Goal: Task Accomplishment & Management: Manage account settings

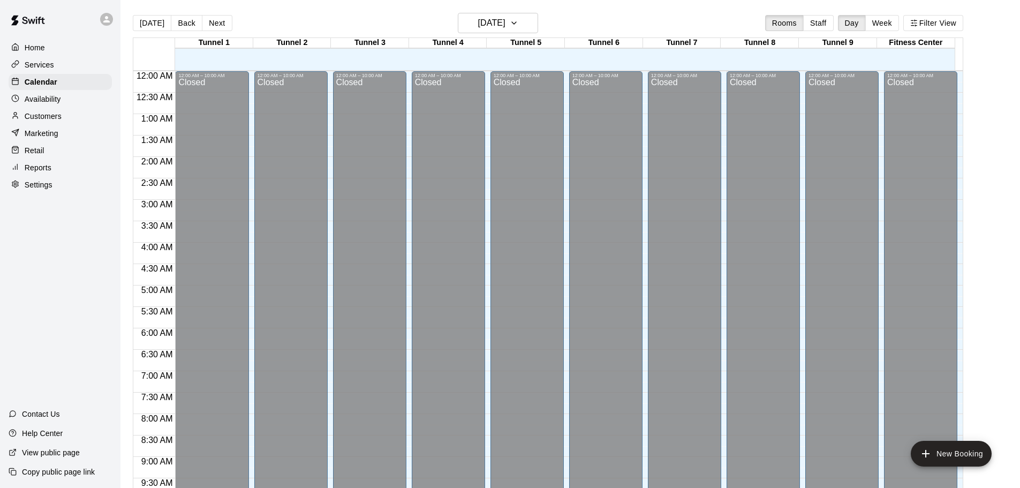
scroll to position [567, 0]
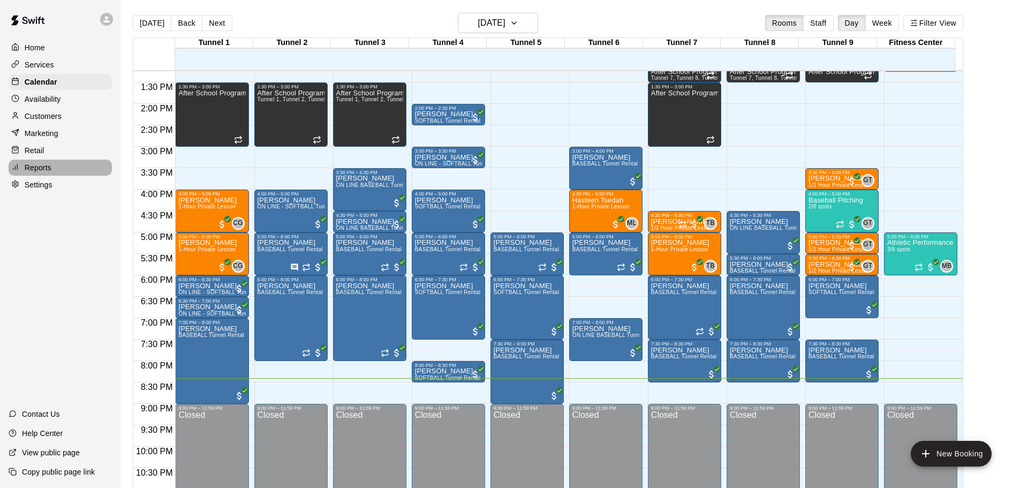
click at [38, 170] on p "Reports" at bounding box center [38, 167] width 27 height 11
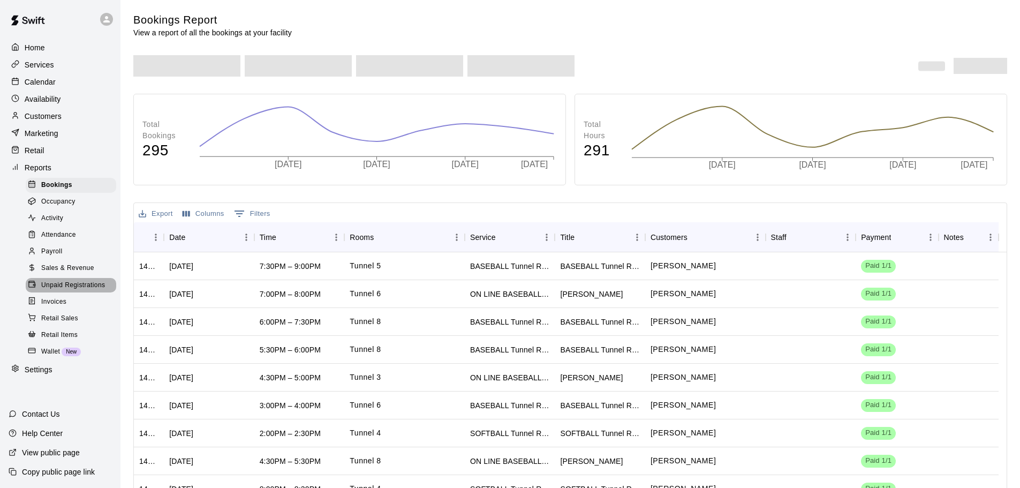
click at [95, 291] on span "Unpaid Registrations" at bounding box center [73, 285] width 64 height 11
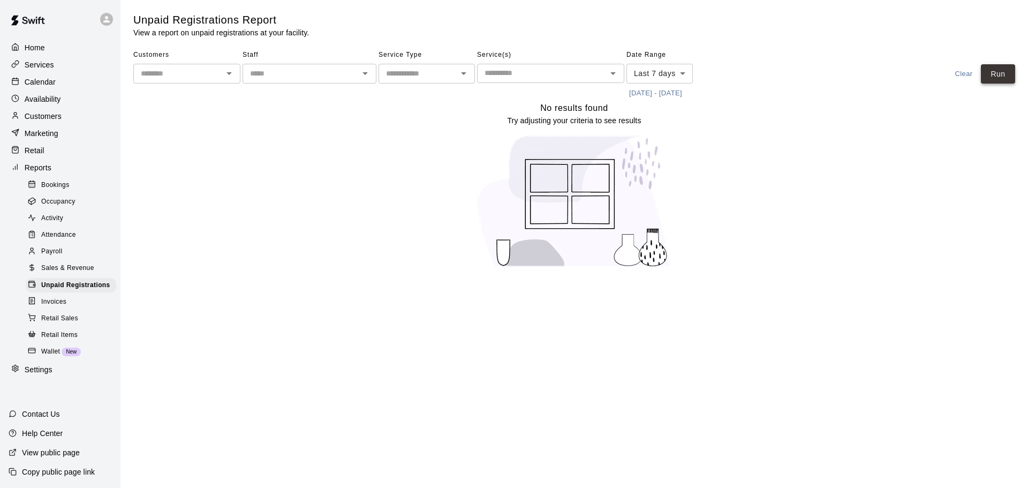
click at [1002, 67] on button "Run" at bounding box center [998, 74] width 34 height 20
click at [39, 82] on p "Calendar" at bounding box center [40, 82] width 31 height 11
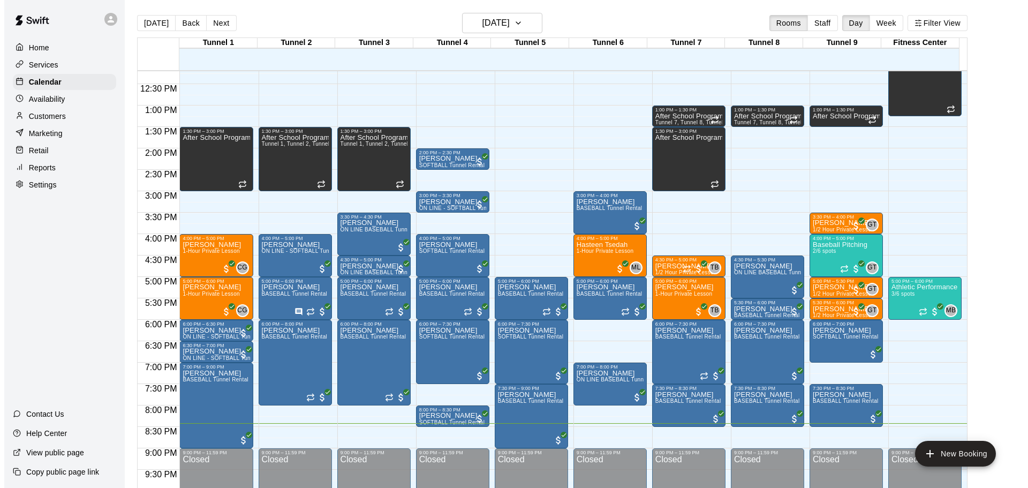
scroll to position [600, 0]
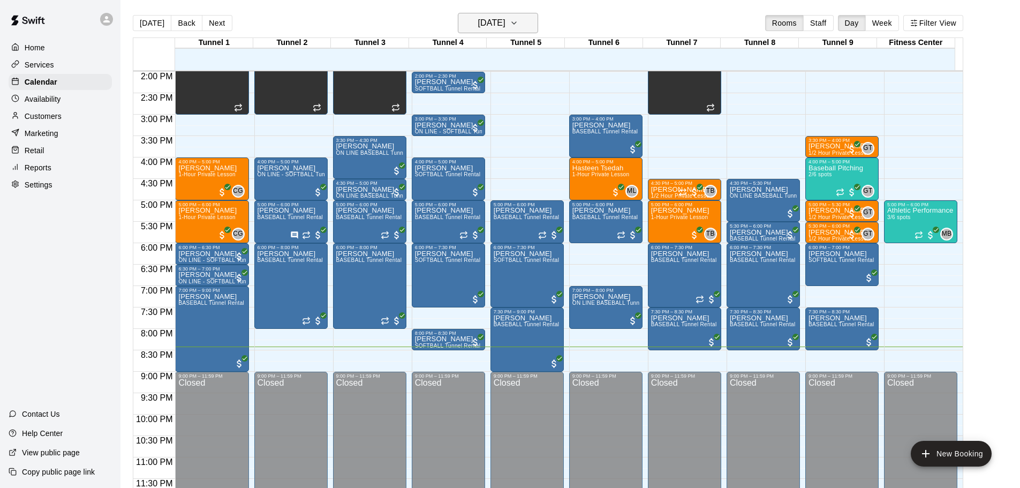
click at [486, 24] on h6 "[DATE]" at bounding box center [491, 23] width 27 height 15
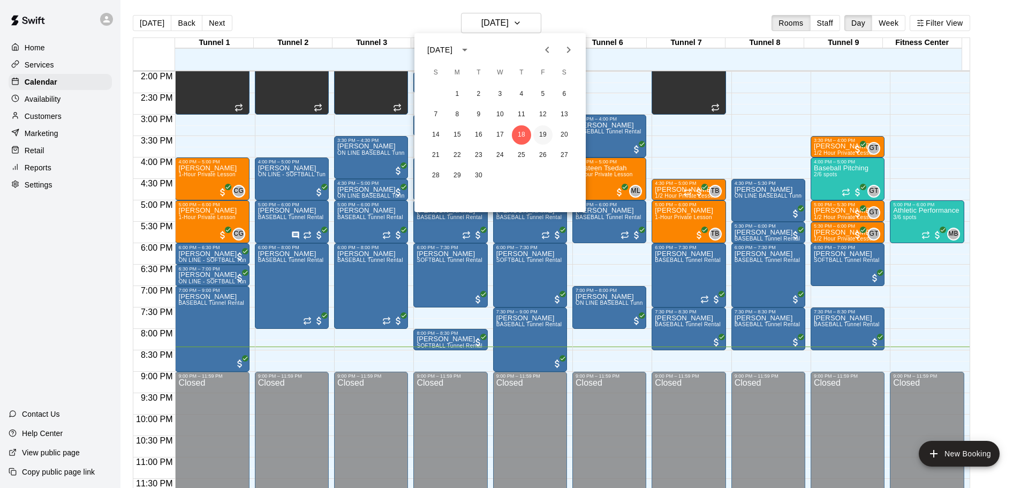
click at [543, 134] on button "19" at bounding box center [542, 134] width 19 height 19
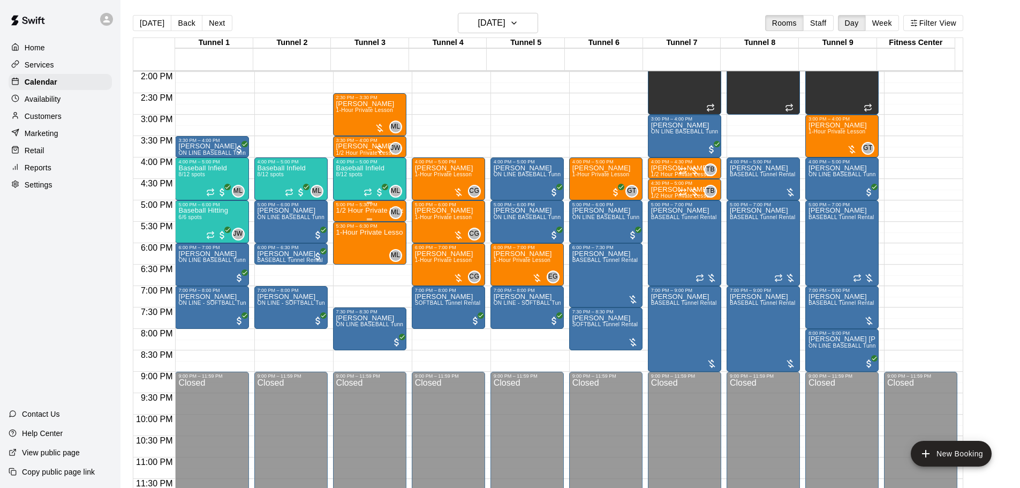
click at [355, 207] on div "5:00 PM – 5:30 PM" at bounding box center [369, 204] width 67 height 5
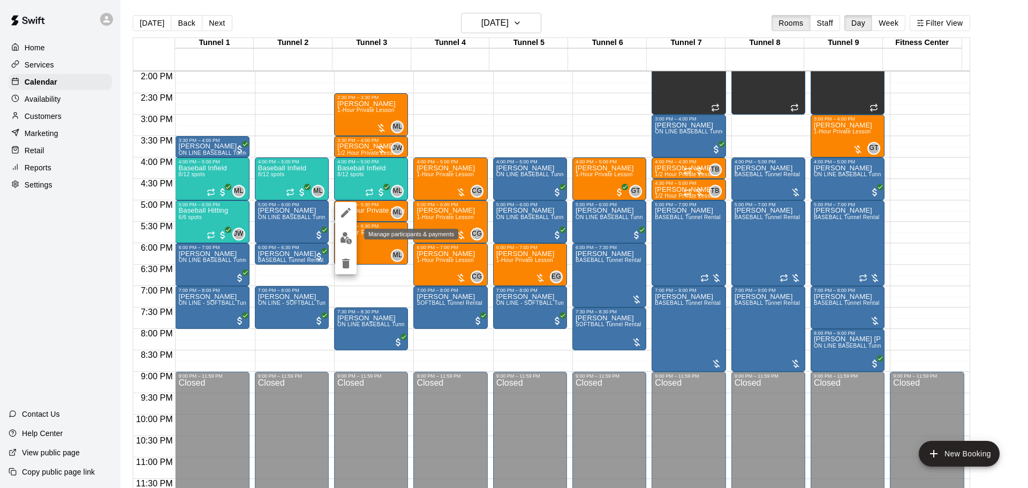
click at [349, 240] on img "edit" at bounding box center [346, 238] width 12 height 12
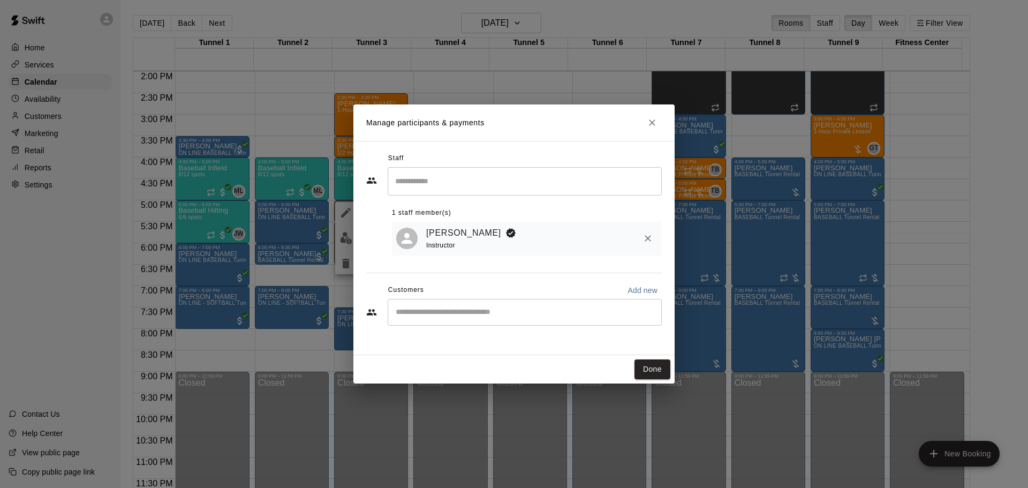
click at [492, 306] on div "​" at bounding box center [525, 312] width 274 height 27
type input "******"
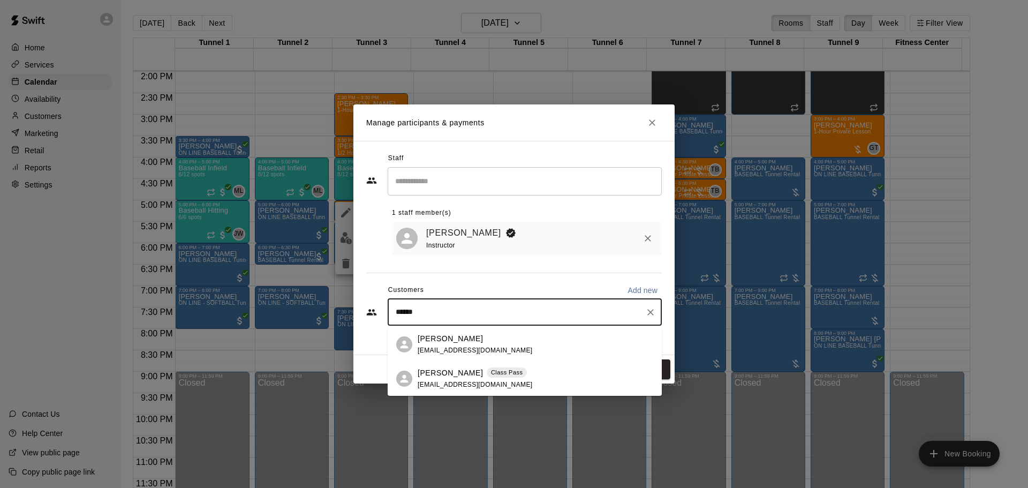
click at [503, 368] on p "Class Pass" at bounding box center [507, 372] width 32 height 9
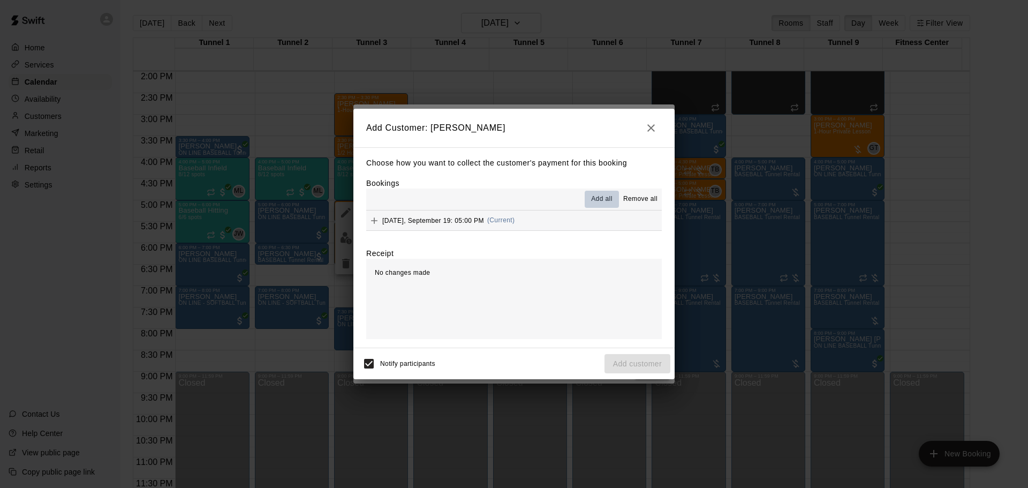
click at [602, 193] on button "Add all" at bounding box center [602, 199] width 34 height 17
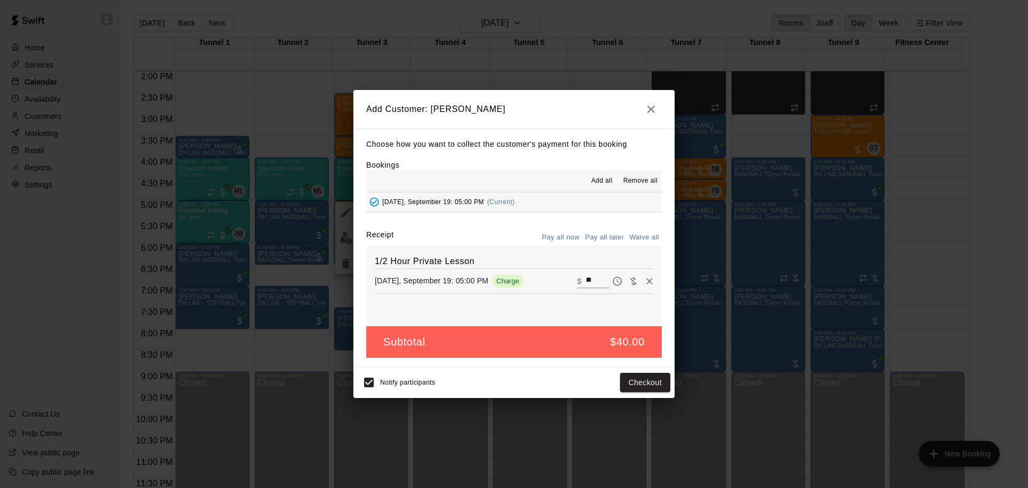
click at [603, 236] on button "Pay all later" at bounding box center [604, 237] width 44 height 17
click at [633, 379] on button "Add customer" at bounding box center [637, 383] width 66 height 20
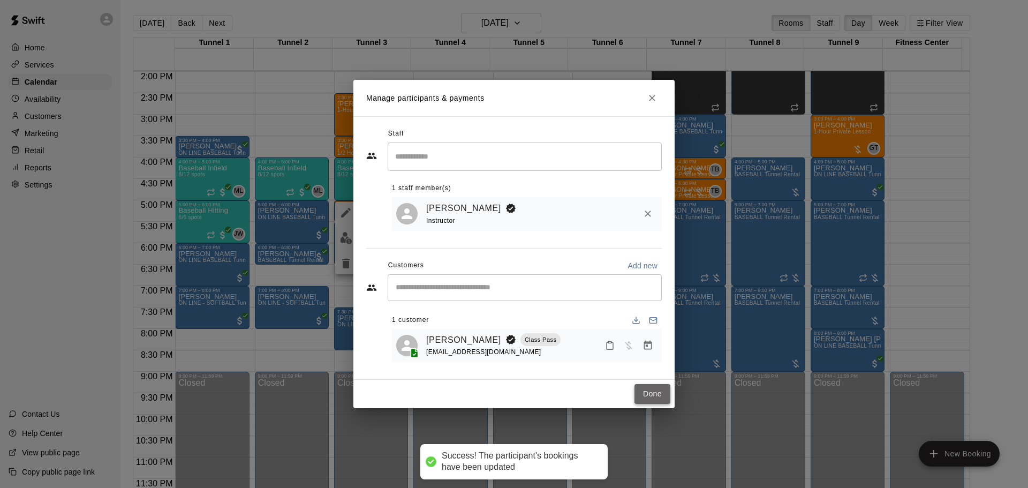
click at [654, 396] on button "Done" at bounding box center [652, 394] width 36 height 20
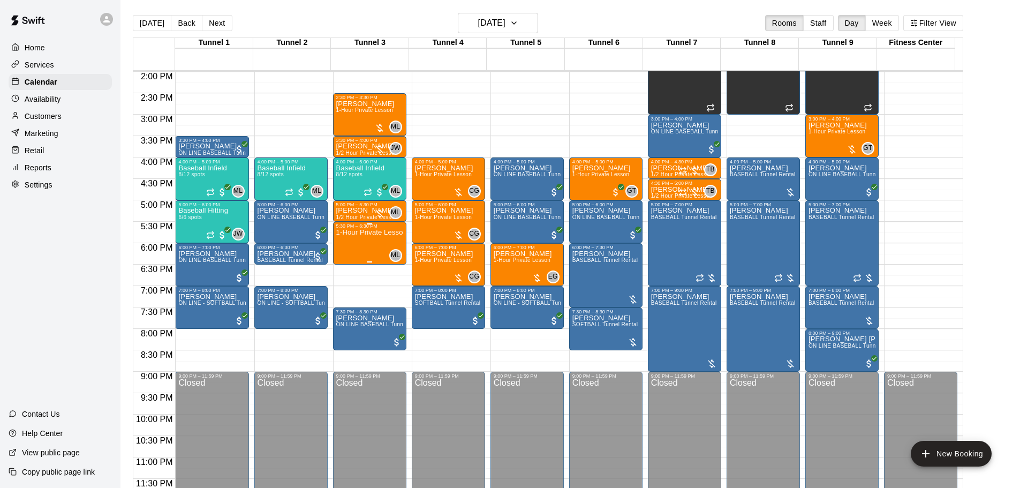
click at [361, 238] on div "1-Hour Private Lesson" at bounding box center [369, 473] width 67 height 488
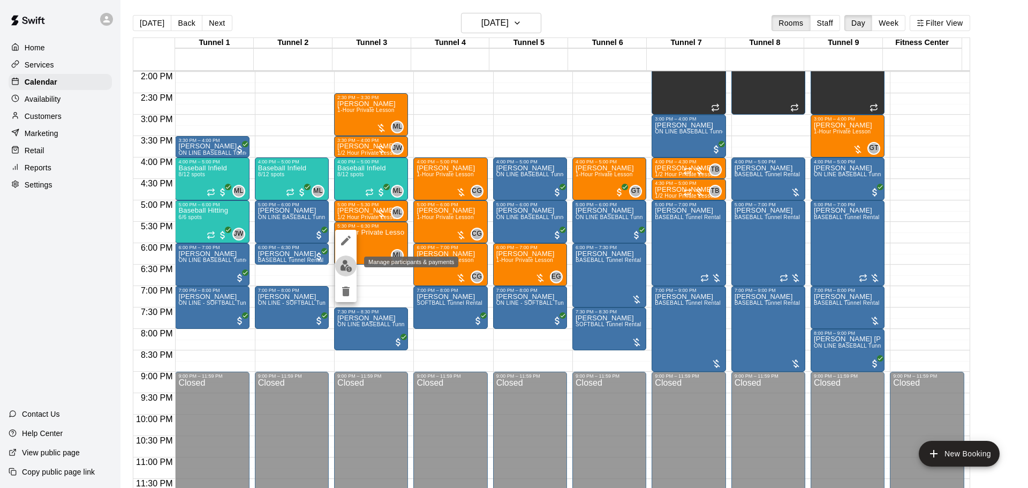
click at [347, 259] on button "edit" at bounding box center [345, 265] width 21 height 21
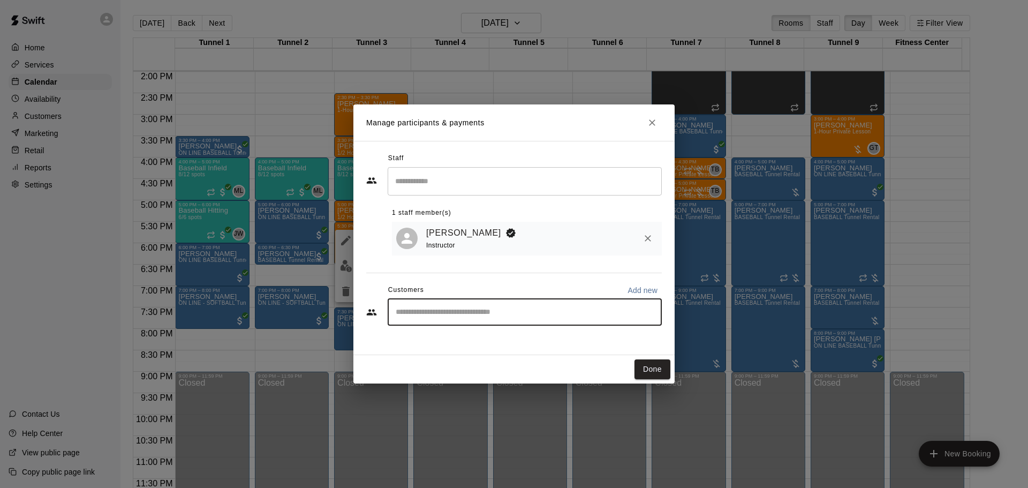
click at [452, 309] on input "Start typing to search customers..." at bounding box center [524, 312] width 264 height 11
click at [456, 315] on input "Start typing to search customers..." at bounding box center [524, 312] width 264 height 11
click at [399, 313] on input "*******" at bounding box center [516, 312] width 248 height 11
click at [393, 313] on input "*******" at bounding box center [516, 312] width 248 height 11
drag, startPoint x: 461, startPoint y: 317, endPoint x: 410, endPoint y: 315, distance: 51.4
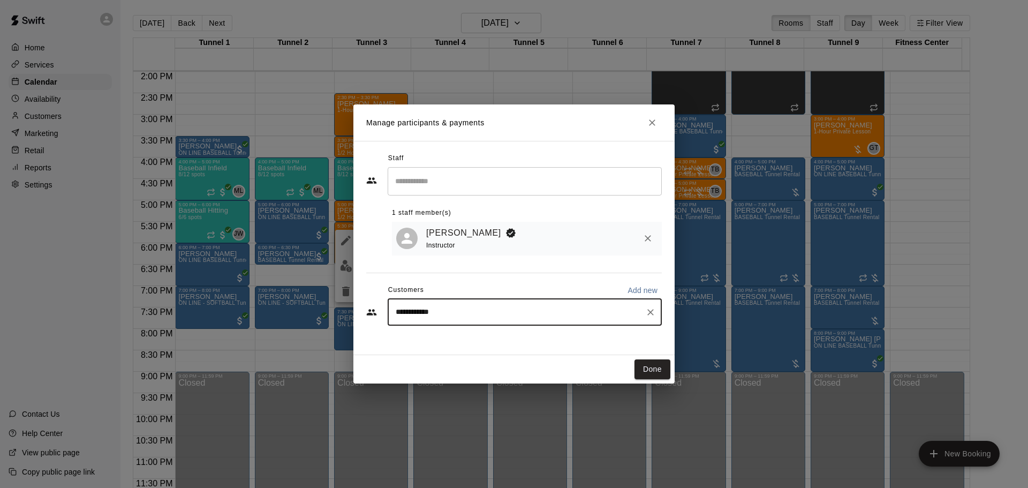
click at [410, 315] on input "**********" at bounding box center [516, 312] width 248 height 11
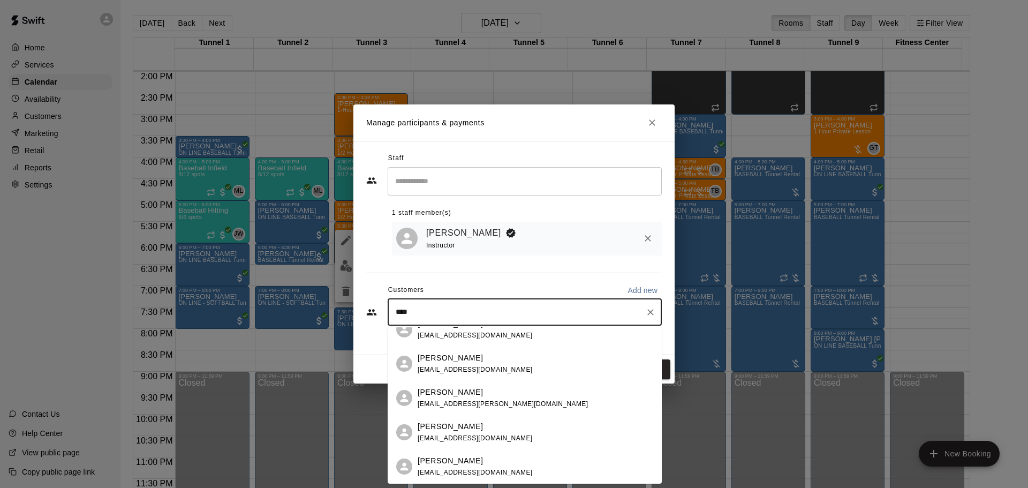
scroll to position [0, 0]
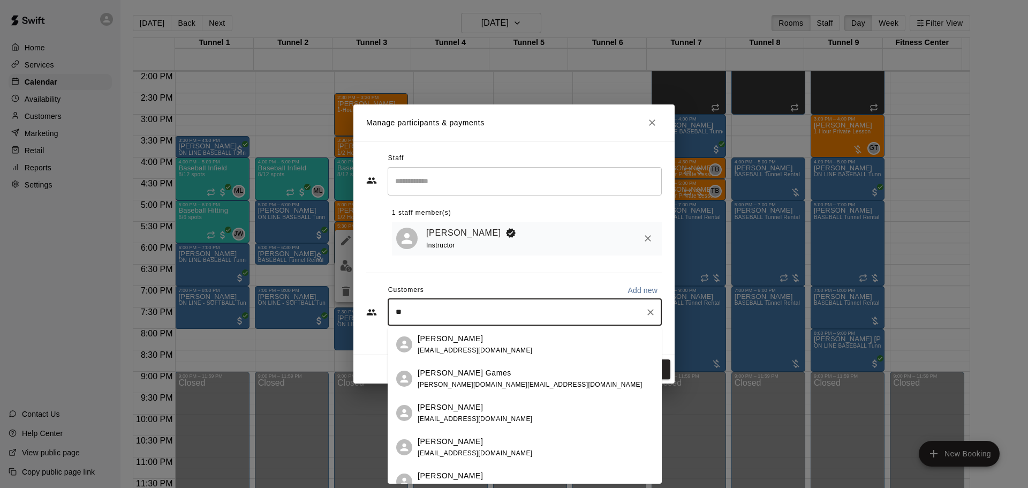
type input "*"
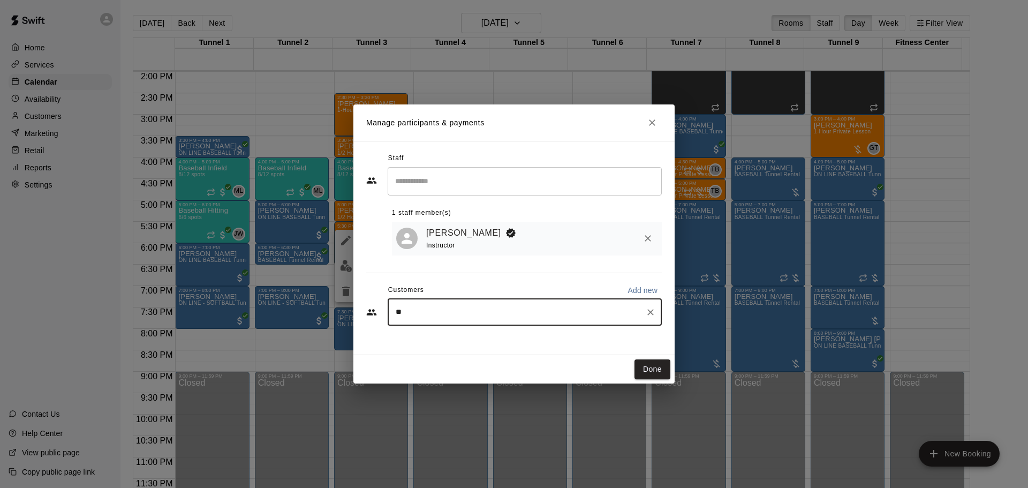
type input "*"
click at [641, 368] on button "Done" at bounding box center [652, 369] width 36 height 20
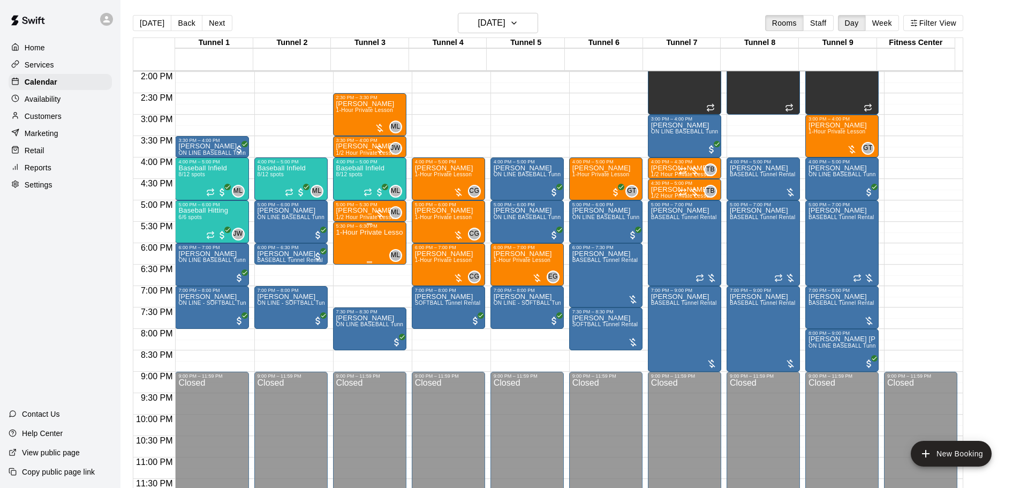
click at [349, 241] on div "1-Hour Private Lesson" at bounding box center [369, 473] width 67 height 488
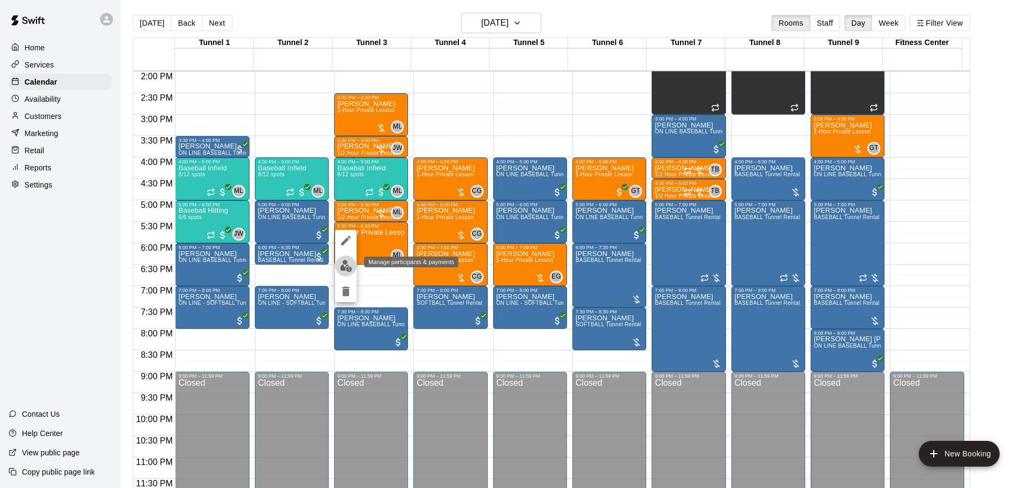
click at [347, 260] on img "edit" at bounding box center [346, 266] width 12 height 12
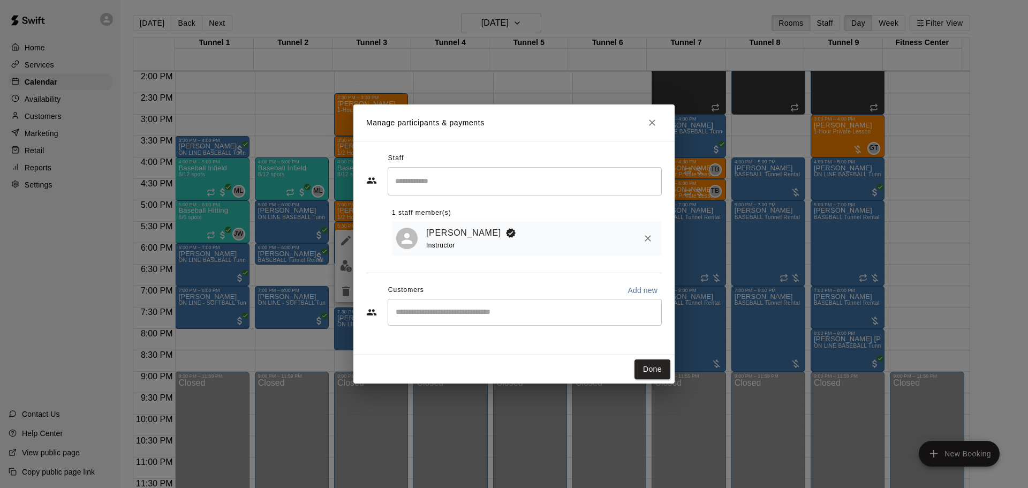
click at [639, 293] on p "Add new" at bounding box center [642, 290] width 30 height 11
select select "**"
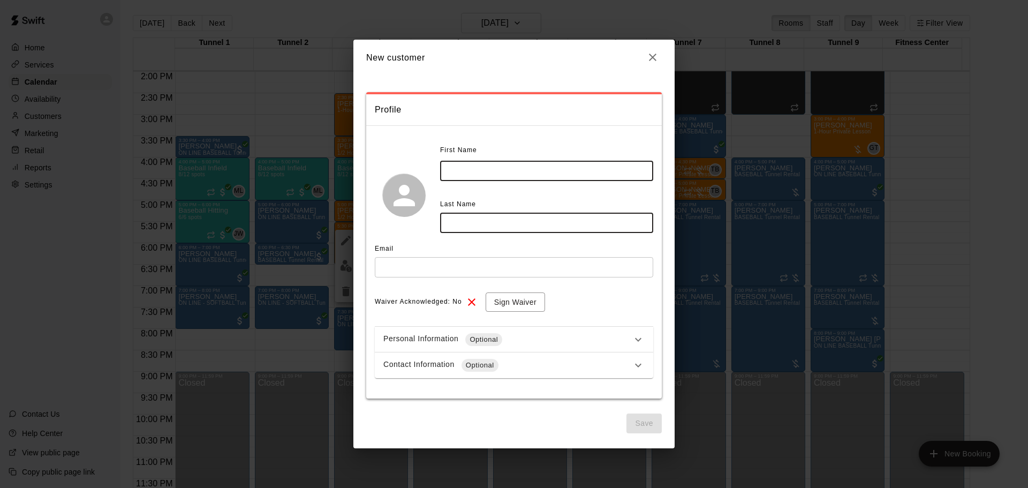
click at [447, 178] on input "text" at bounding box center [546, 171] width 213 height 20
type input "******"
click at [473, 218] on input "text" at bounding box center [546, 223] width 213 height 20
type input "**"
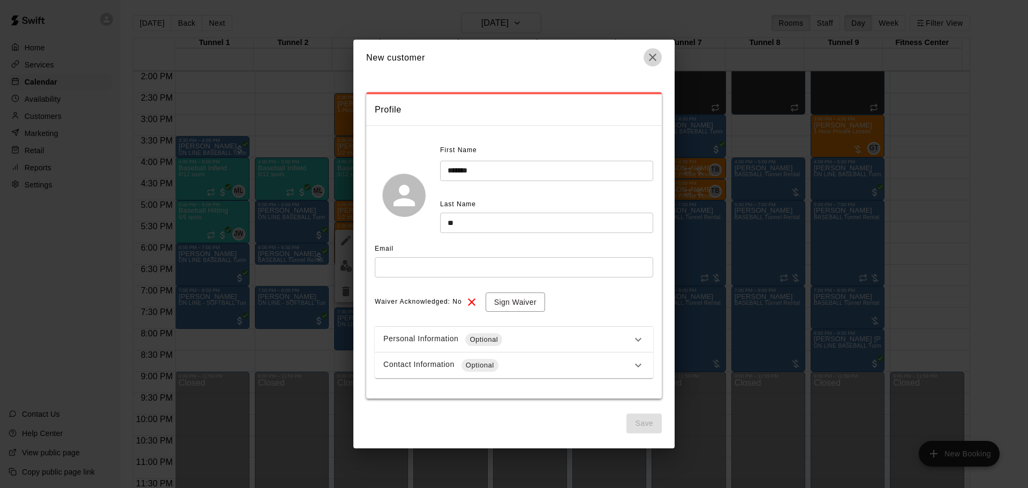
click at [661, 54] on button "button" at bounding box center [652, 57] width 18 height 18
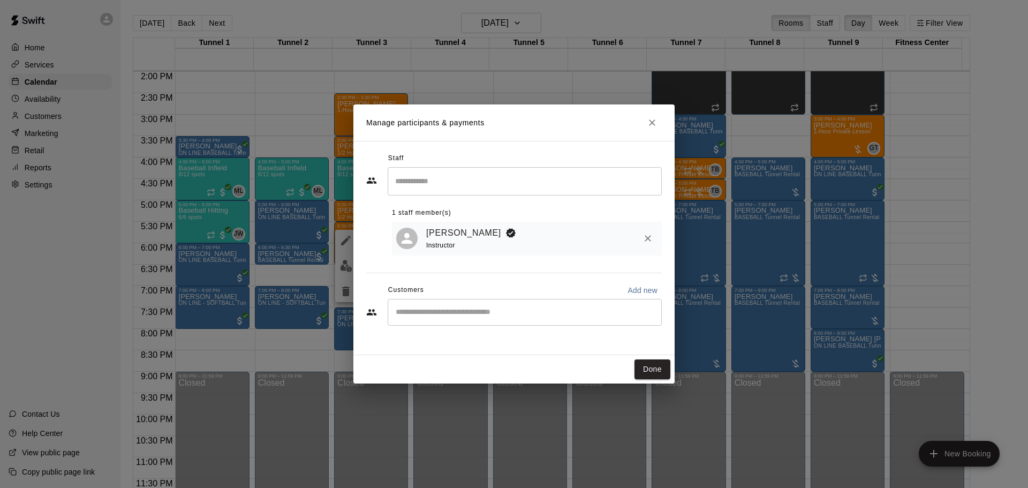
click at [519, 321] on div "​" at bounding box center [525, 312] width 274 height 27
type input "*"
click at [645, 286] on p "Add new" at bounding box center [642, 290] width 30 height 11
select select "**"
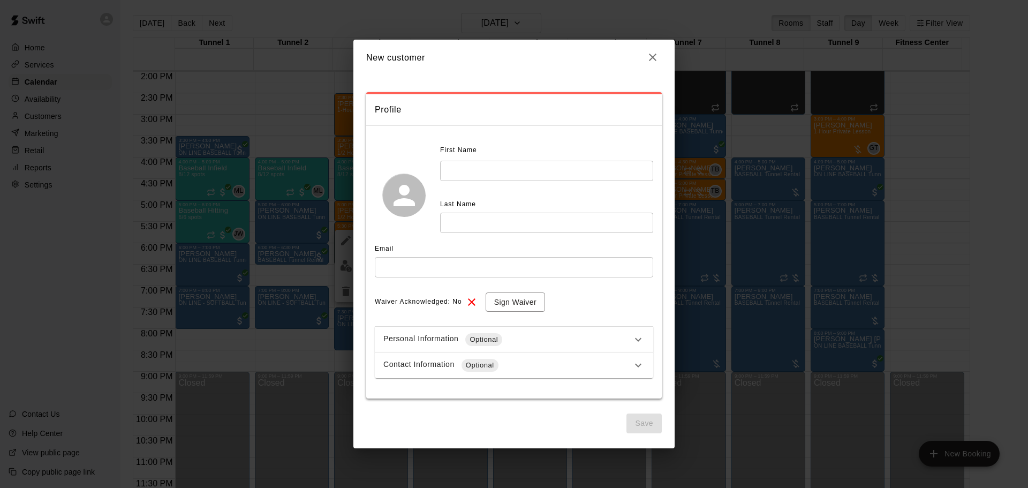
click at [511, 155] on div "First Name" at bounding box center [525, 150] width 170 height 17
click at [513, 167] on input "text" at bounding box center [546, 171] width 213 height 20
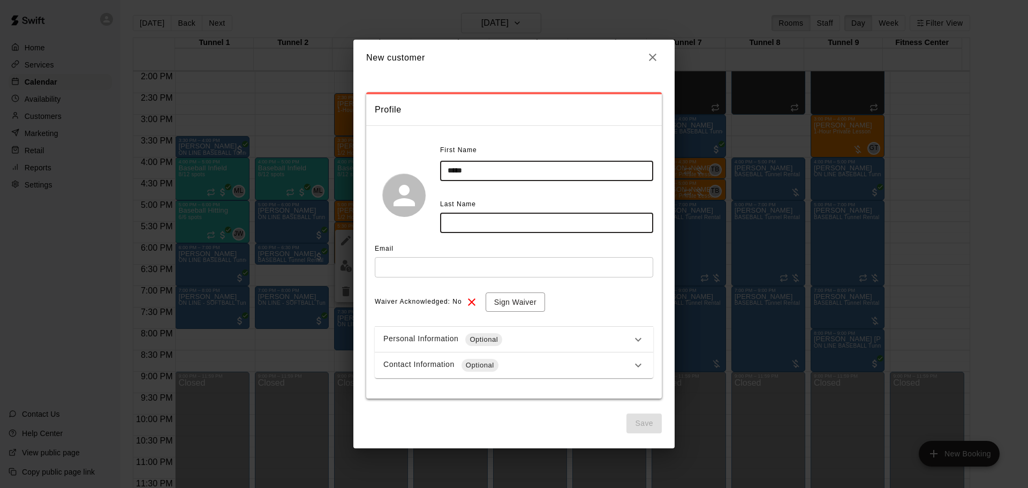
type input "****"
click at [518, 217] on input "text" at bounding box center [546, 223] width 213 height 20
type input "*******"
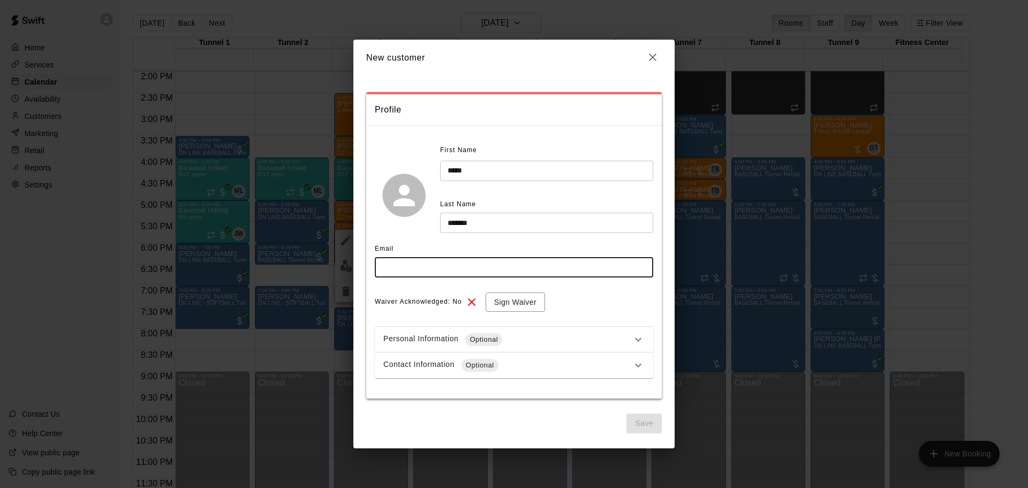
click at [505, 264] on input "text" at bounding box center [514, 267] width 278 height 20
click at [552, 248] on div "Email" at bounding box center [514, 248] width 278 height 17
click at [659, 57] on button "button" at bounding box center [652, 57] width 18 height 18
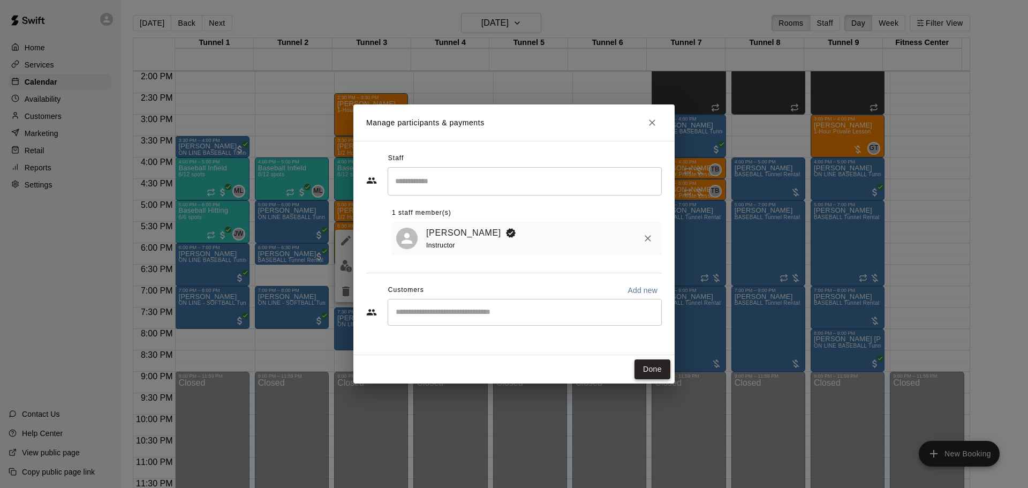
click at [653, 365] on button "Done" at bounding box center [652, 369] width 36 height 20
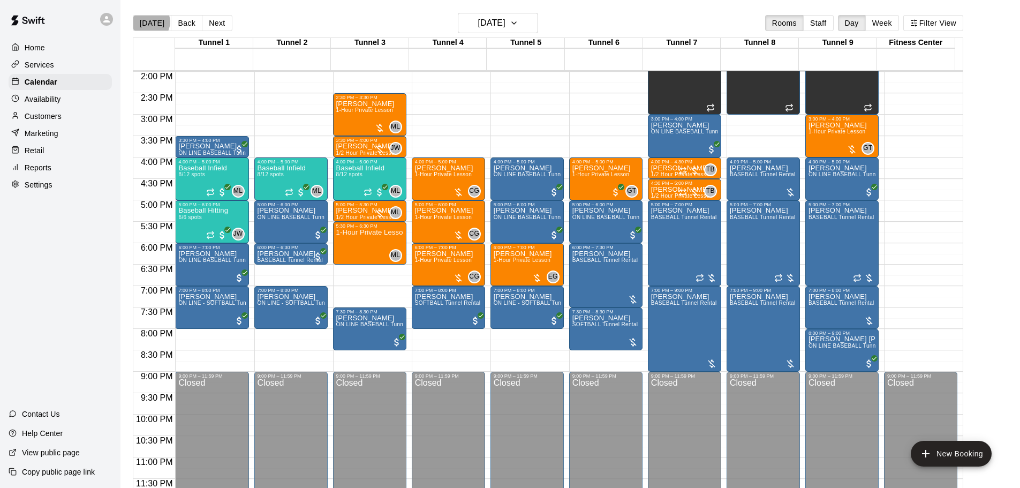
click at [148, 21] on button "[DATE]" at bounding box center [152, 23] width 39 height 16
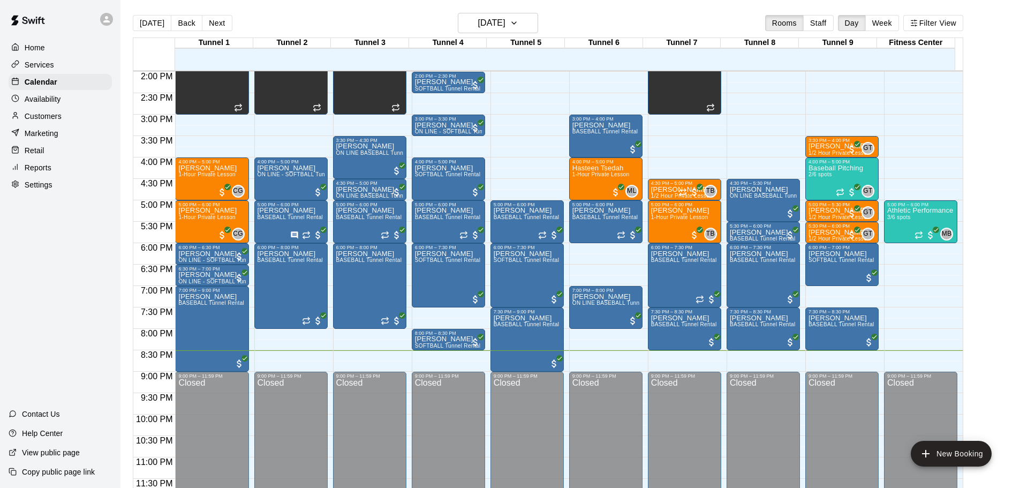
click at [215, 25] on button "Next" at bounding box center [217, 23] width 30 height 16
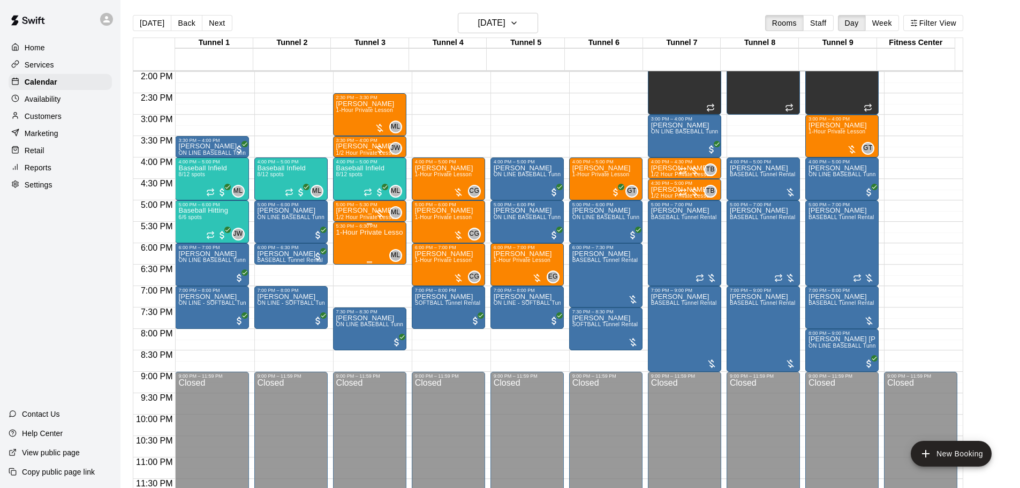
click at [371, 242] on div "1-Hour Private Lesson" at bounding box center [369, 473] width 67 height 488
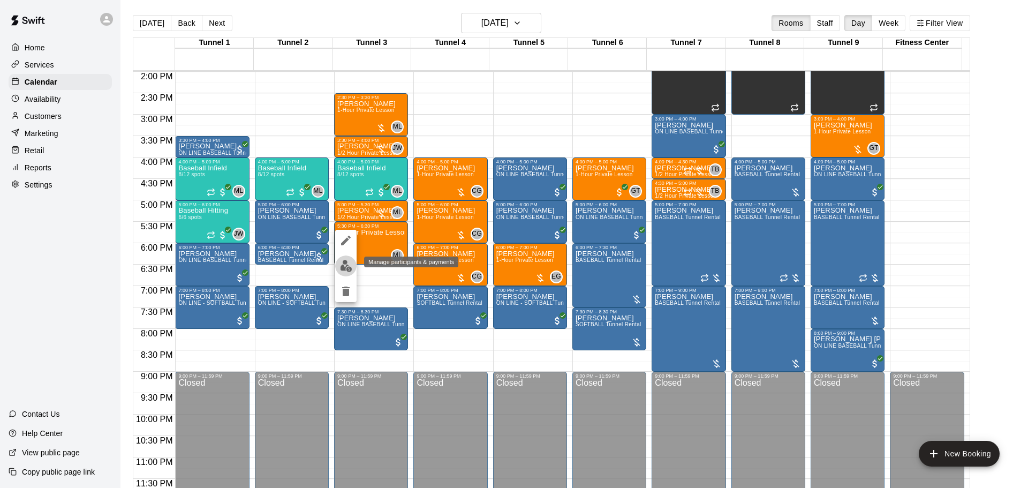
click at [346, 264] on img "edit" at bounding box center [346, 266] width 12 height 12
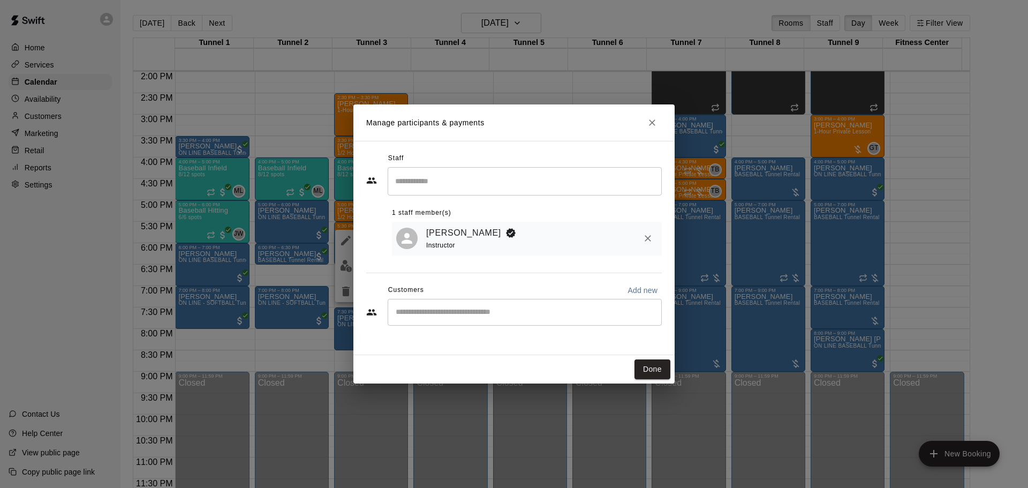
click at [490, 319] on div "​" at bounding box center [525, 312] width 274 height 27
click at [645, 289] on p "Add new" at bounding box center [642, 290] width 30 height 11
select select "**"
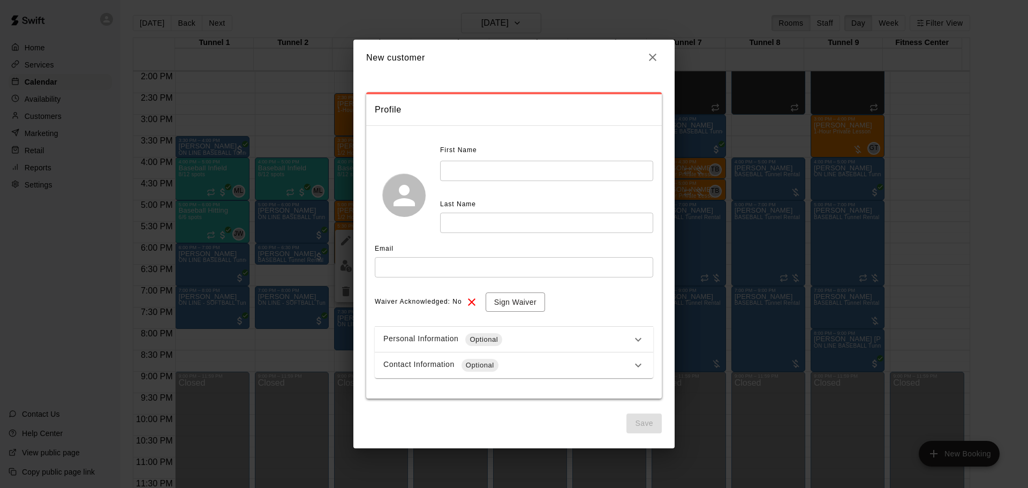
click at [543, 231] on input "text" at bounding box center [546, 223] width 213 height 20
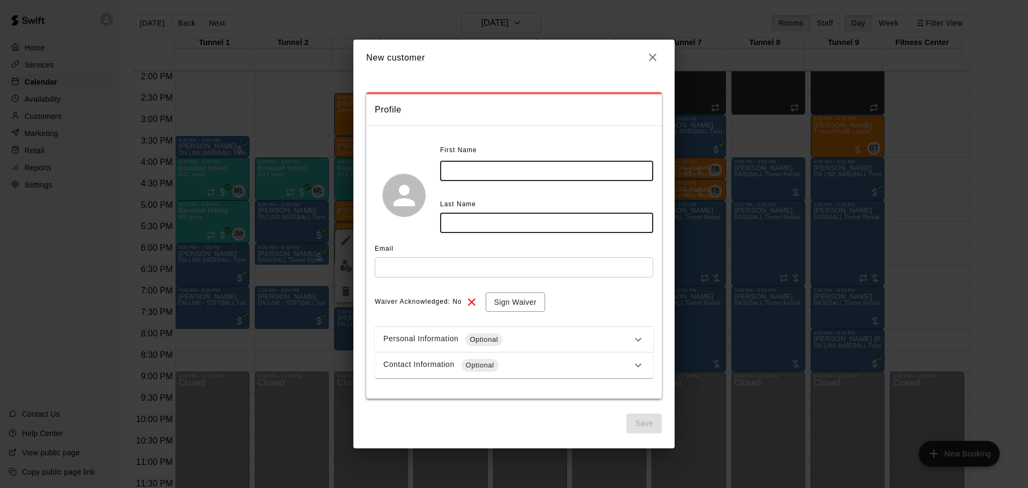
click at [476, 169] on input "text" at bounding box center [546, 171] width 213 height 20
type input "******"
click at [549, 218] on input "text" at bounding box center [546, 223] width 213 height 20
type input "*******"
click at [481, 172] on input "******" at bounding box center [546, 171] width 213 height 20
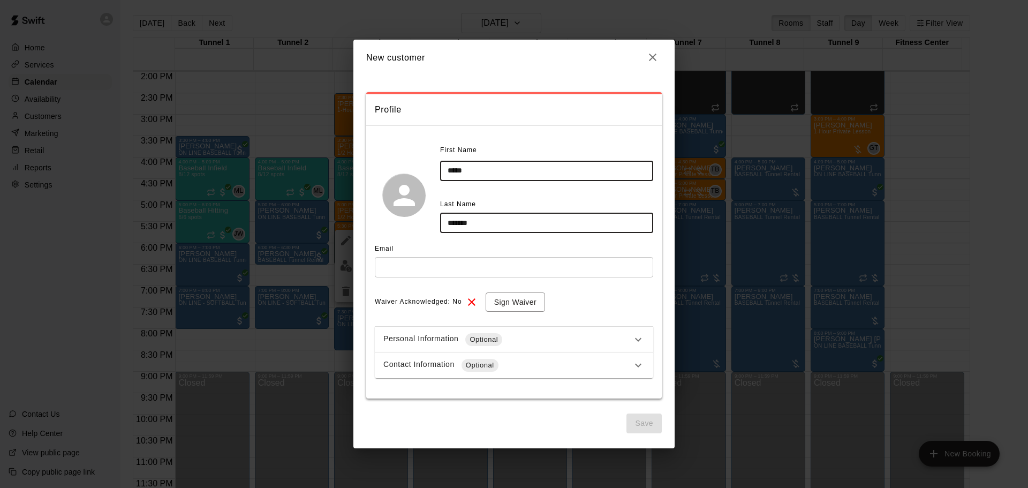
type input "*****"
click at [463, 260] on input "text" at bounding box center [514, 267] width 278 height 20
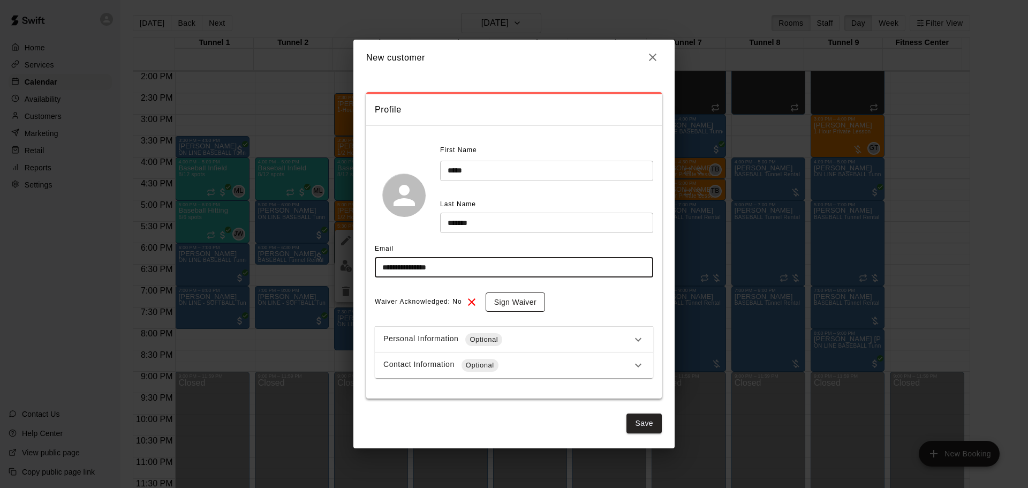
type input "**********"
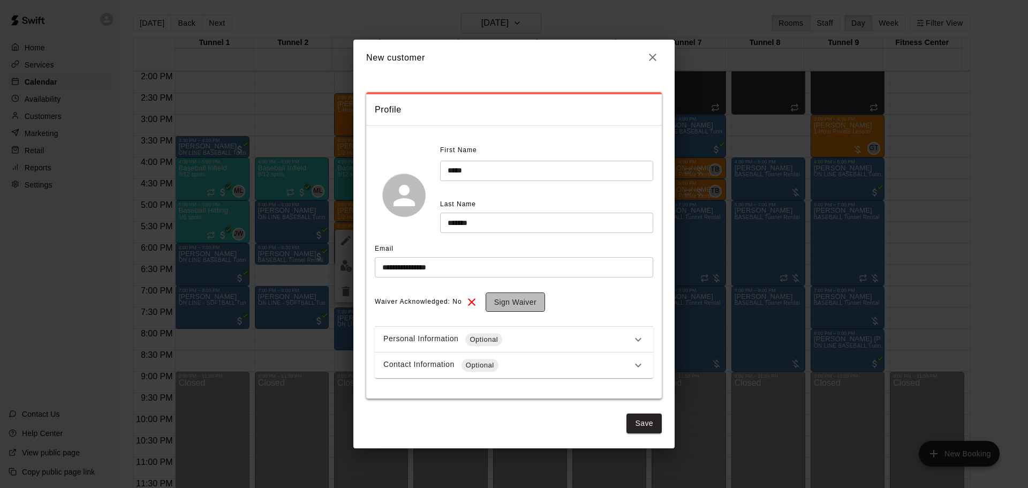
click at [531, 309] on button "Sign Waiver" at bounding box center [515, 302] width 59 height 20
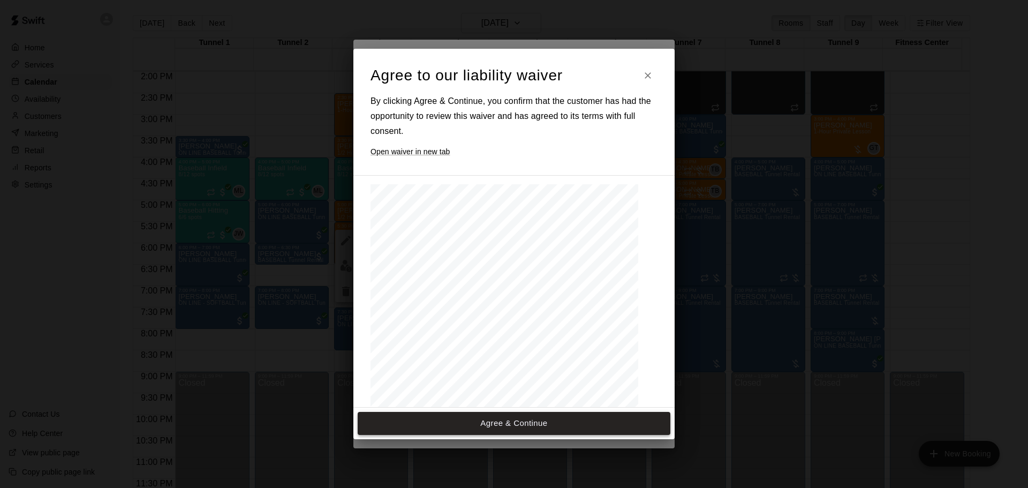
click at [568, 417] on button "Agree & Continue" at bounding box center [514, 423] width 313 height 22
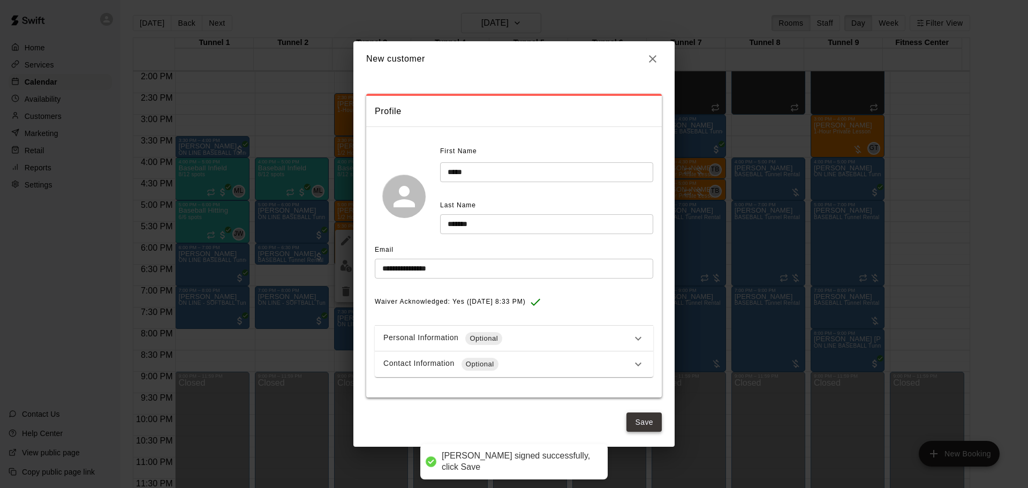
click at [638, 421] on button "Save" at bounding box center [643, 422] width 35 height 20
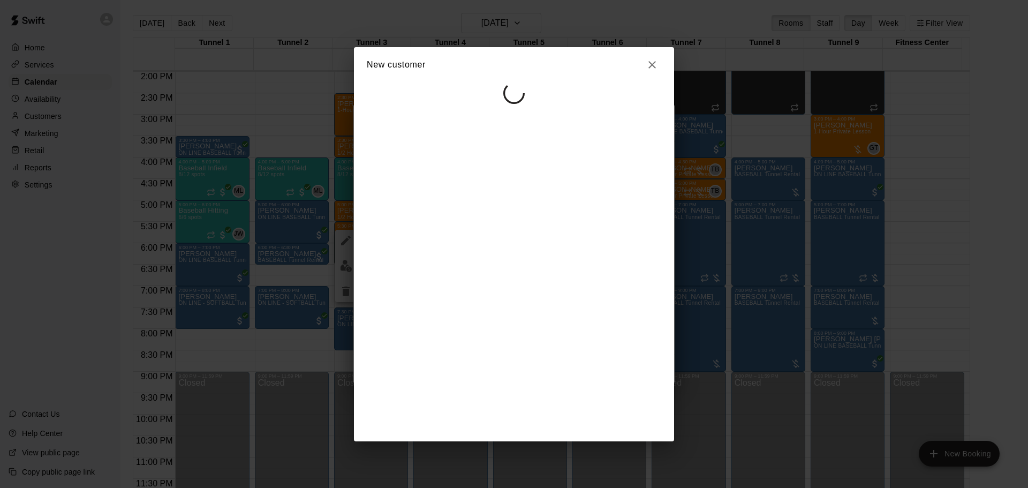
select select "**"
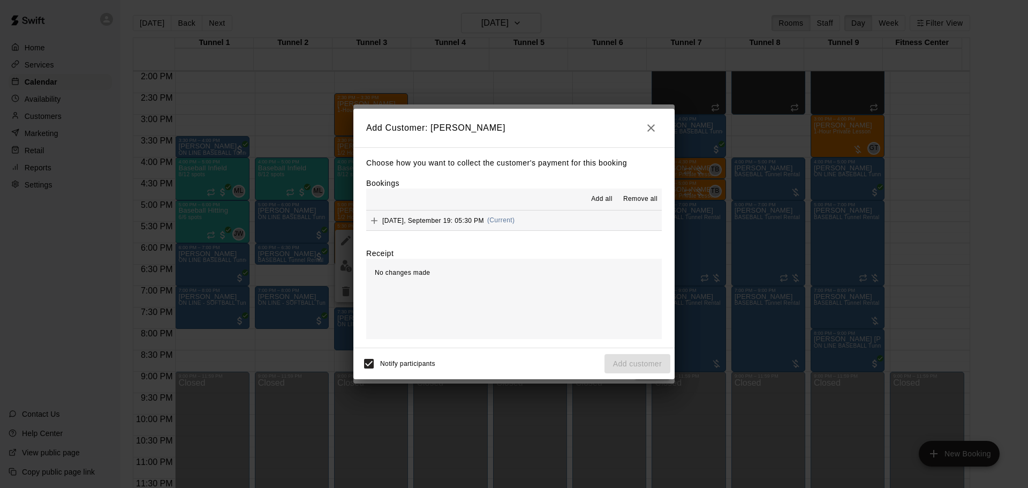
click at [604, 197] on span "Add all" at bounding box center [601, 199] width 21 height 11
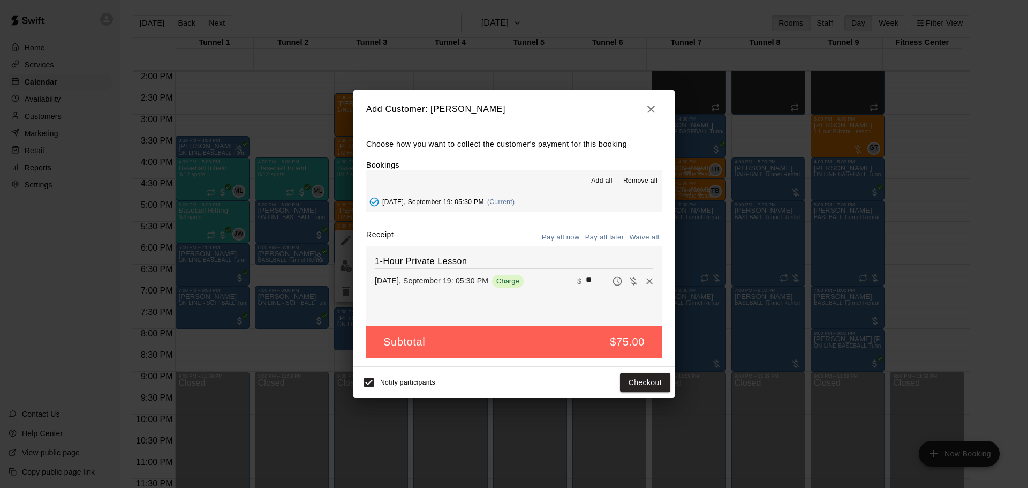
click at [616, 235] on button "Pay all later" at bounding box center [604, 237] width 44 height 17
click at [652, 381] on button "Add customer" at bounding box center [637, 383] width 66 height 20
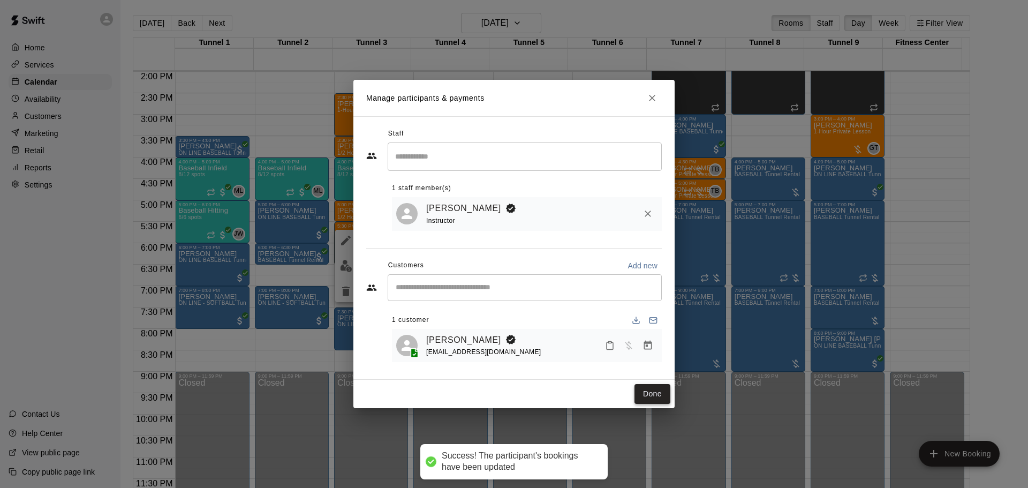
click at [650, 394] on button "Done" at bounding box center [652, 394] width 36 height 20
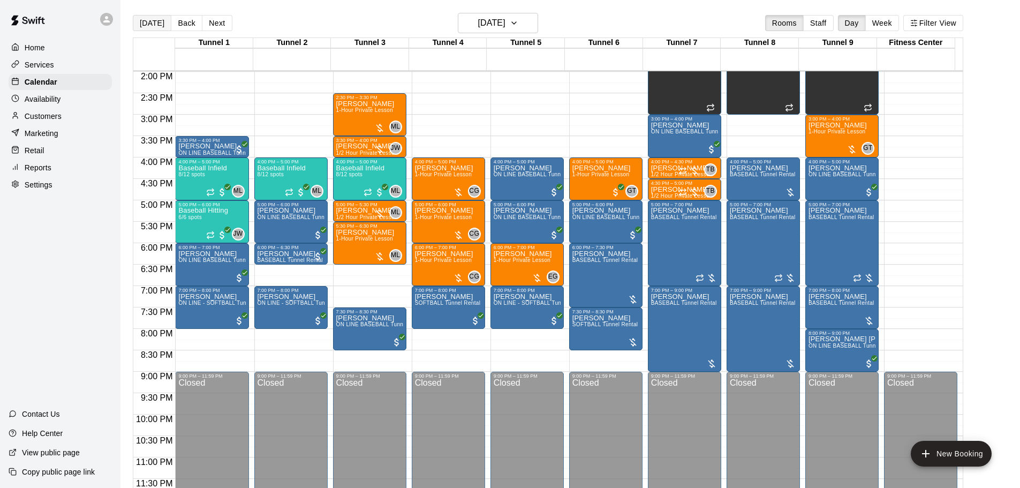
click at [157, 25] on button "[DATE]" at bounding box center [152, 23] width 39 height 16
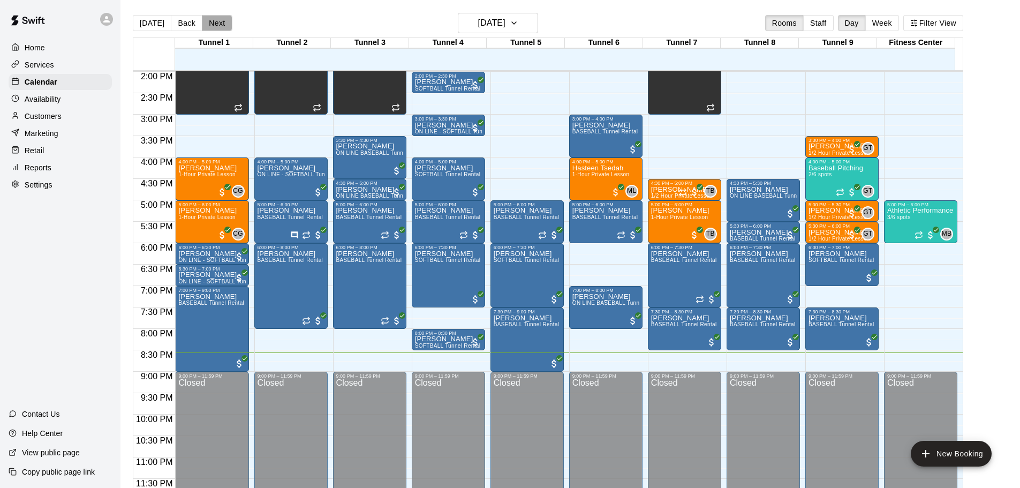
click at [214, 17] on button "Next" at bounding box center [217, 23] width 30 height 16
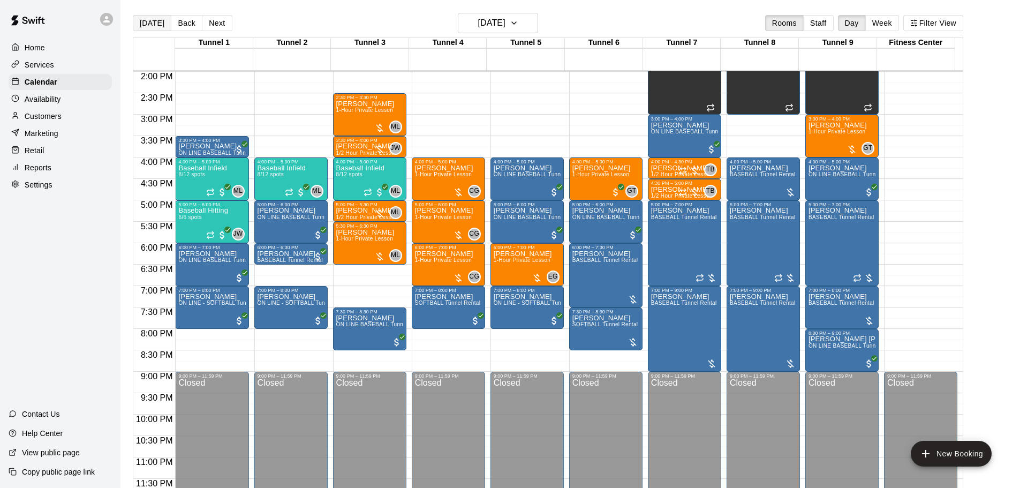
click at [141, 27] on button "[DATE]" at bounding box center [152, 23] width 39 height 16
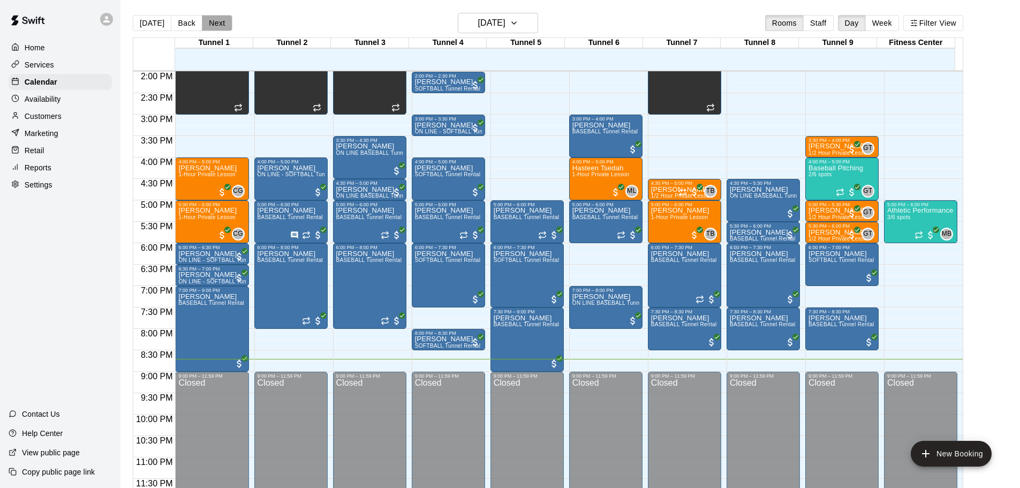
drag, startPoint x: 629, startPoint y: 59, endPoint x: 215, endPoint y: 24, distance: 415.3
click at [215, 24] on button "Next" at bounding box center [217, 23] width 30 height 16
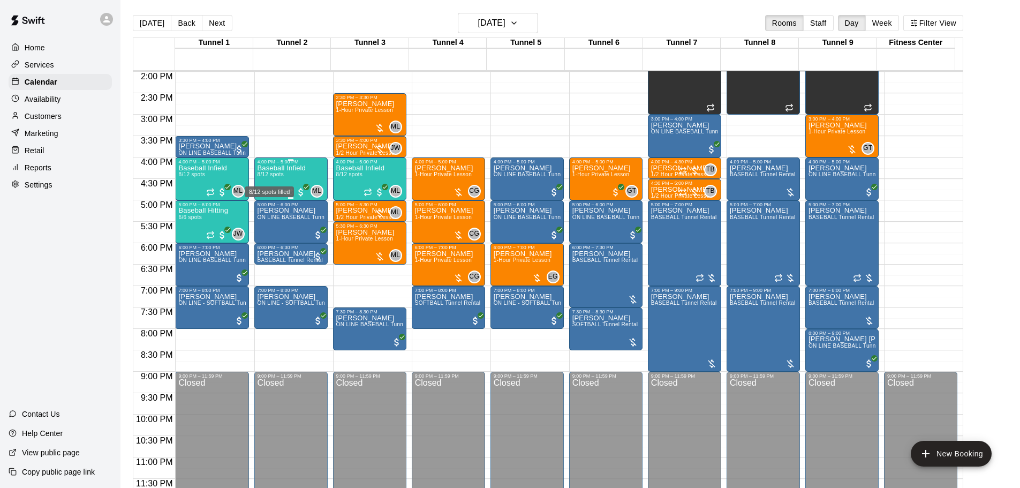
click at [276, 177] on span "8/12 spots" at bounding box center [271, 174] width 26 height 6
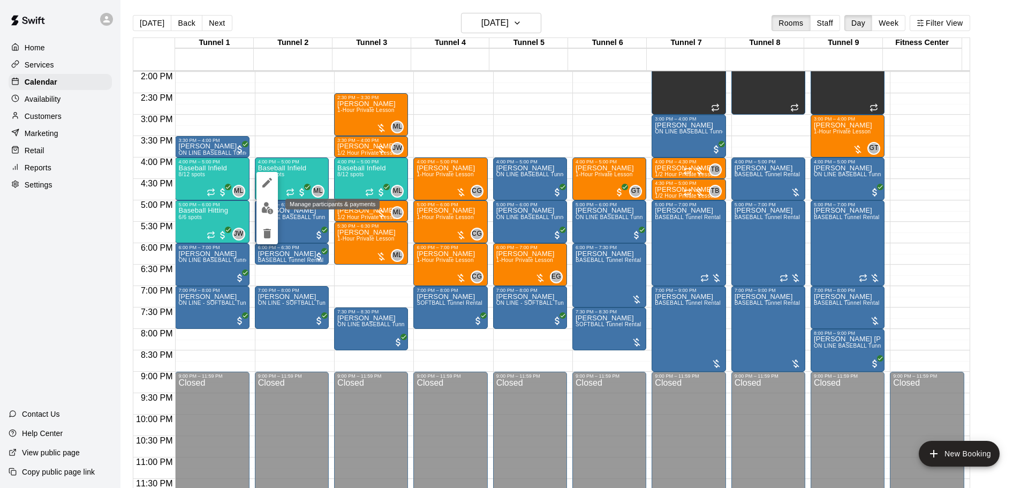
click at [269, 212] on img "edit" at bounding box center [267, 208] width 12 height 12
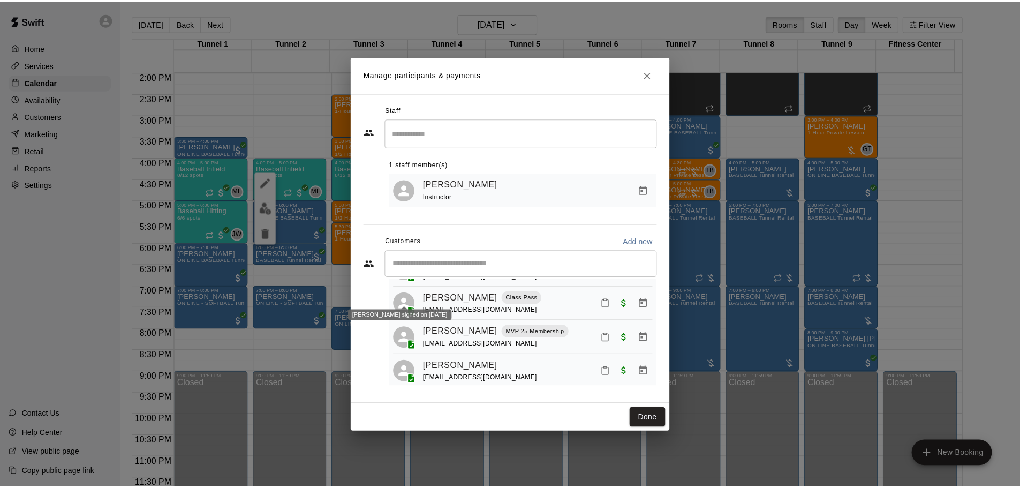
scroll to position [208, 0]
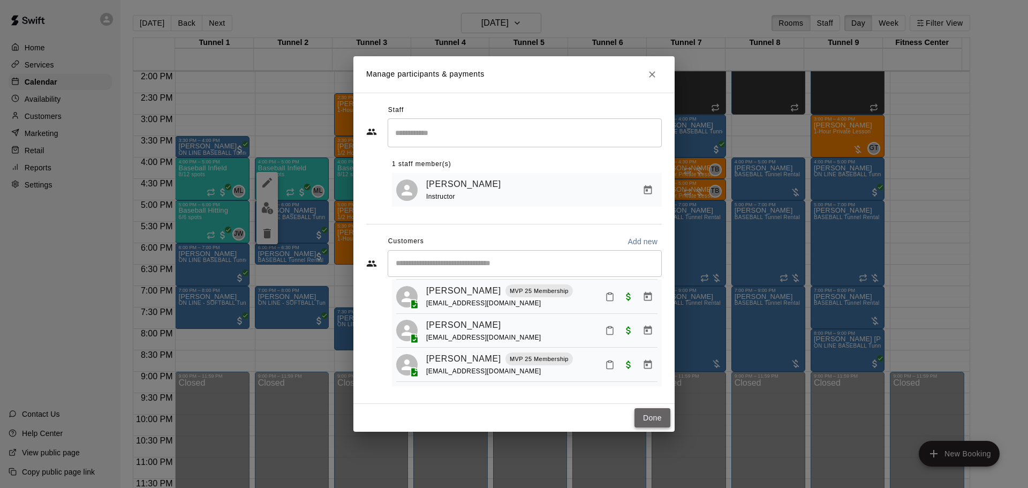
click at [644, 410] on button "Done" at bounding box center [652, 418] width 36 height 20
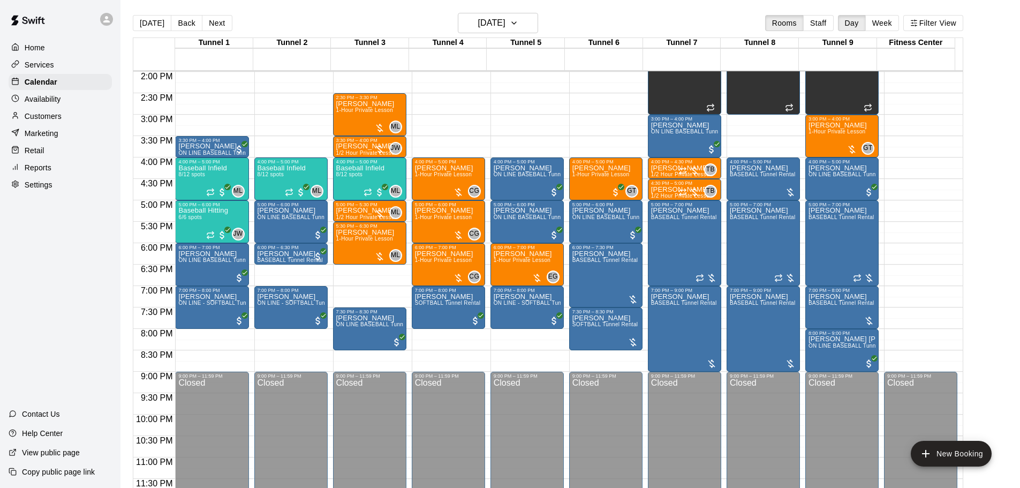
click at [152, 18] on button "[DATE]" at bounding box center [152, 23] width 39 height 16
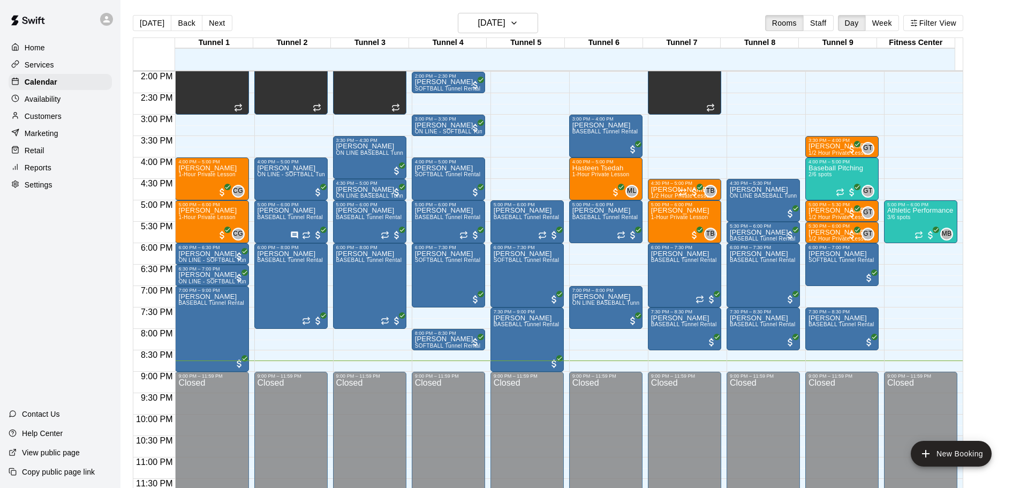
click at [39, 169] on p "Reports" at bounding box center [38, 167] width 27 height 11
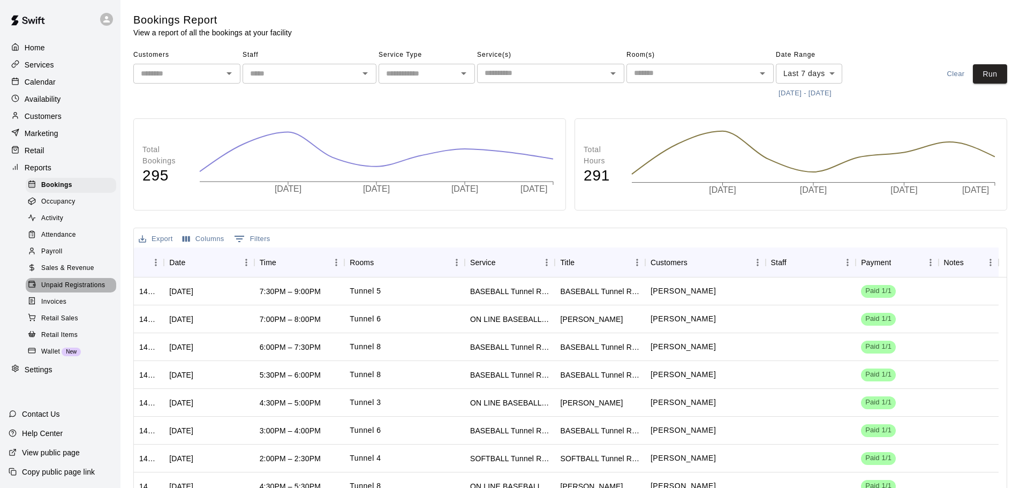
click at [96, 291] on span "Unpaid Registrations" at bounding box center [73, 285] width 64 height 11
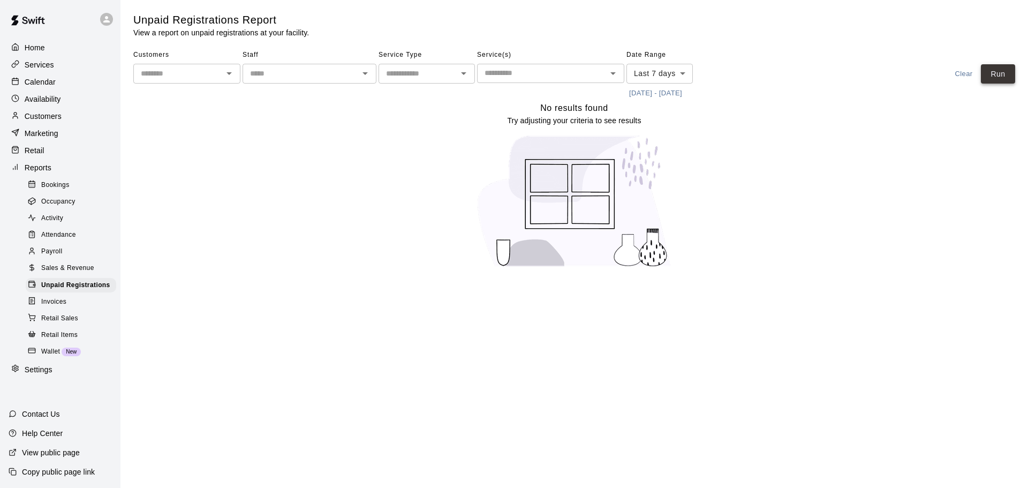
click at [999, 70] on button "Run" at bounding box center [998, 74] width 34 height 20
click at [45, 80] on p "Calendar" at bounding box center [40, 82] width 31 height 11
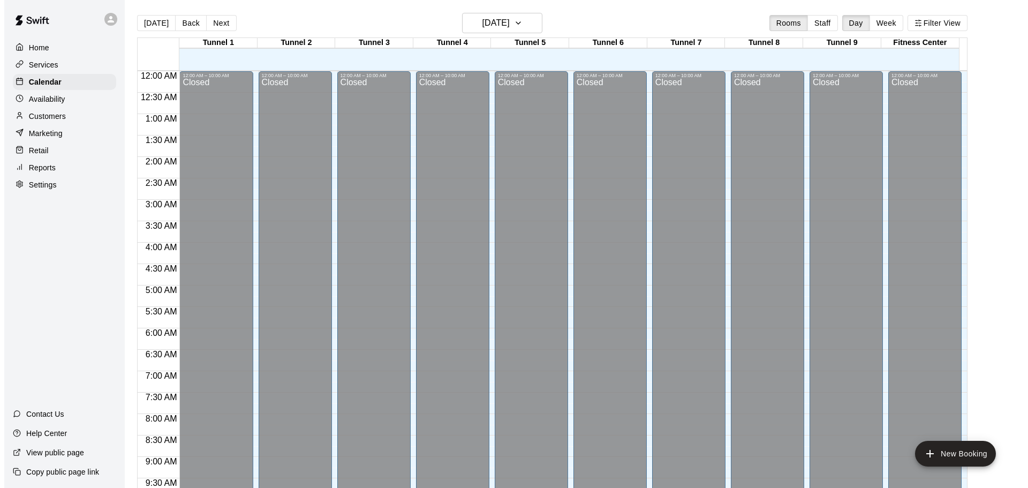
scroll to position [567, 0]
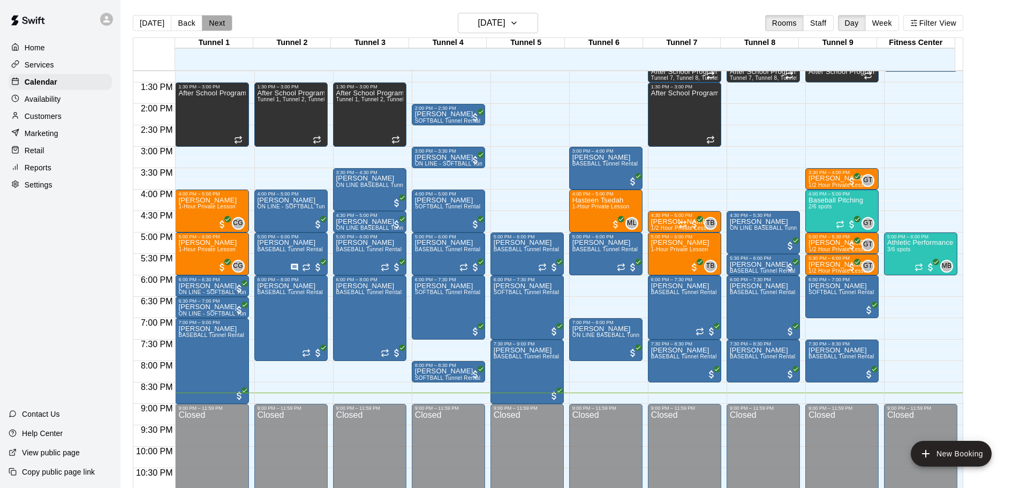
click at [217, 28] on button "Next" at bounding box center [217, 23] width 30 height 16
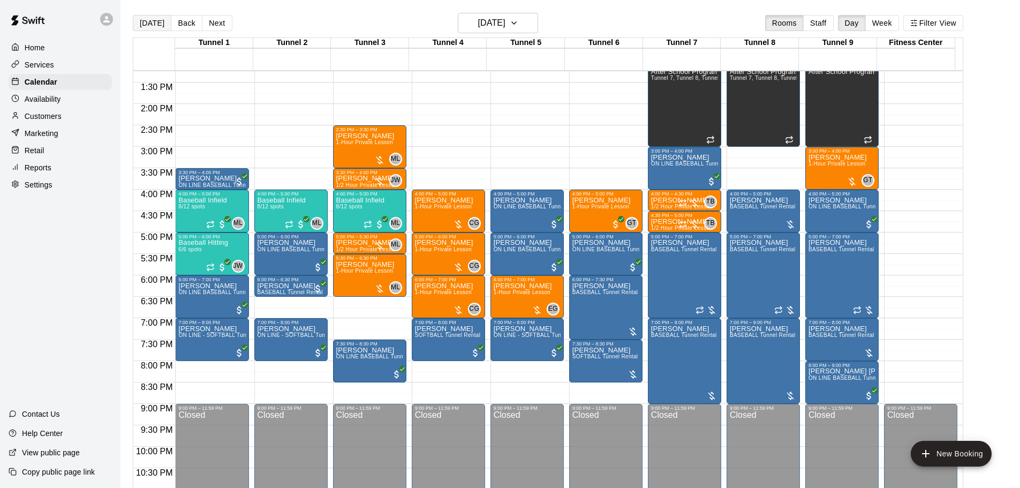
click at [142, 21] on button "[DATE]" at bounding box center [152, 23] width 39 height 16
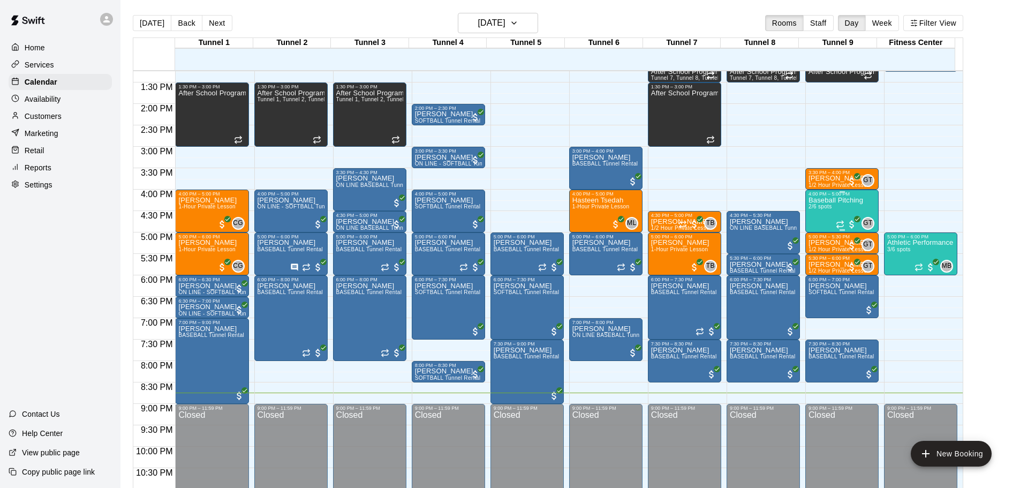
click at [828, 209] on span "2/6 spots" at bounding box center [820, 206] width 24 height 6
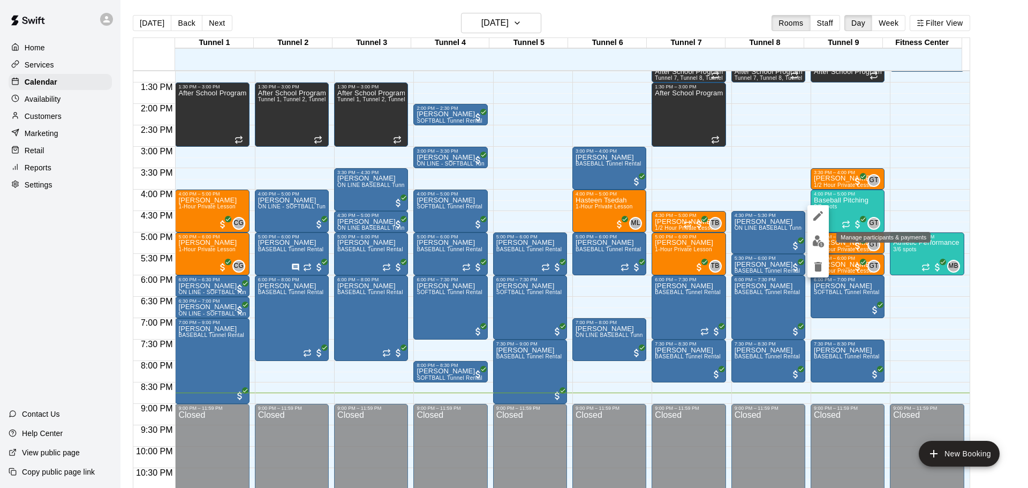
click at [815, 241] on img "edit" at bounding box center [818, 241] width 12 height 12
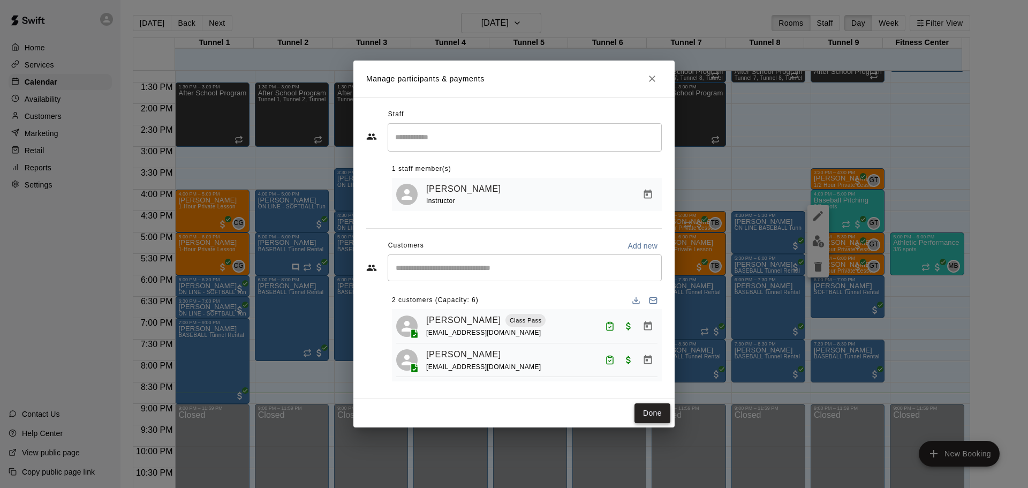
drag, startPoint x: 652, startPoint y: 415, endPoint x: 653, endPoint y: 408, distance: 7.6
click at [653, 415] on button "Done" at bounding box center [652, 413] width 36 height 20
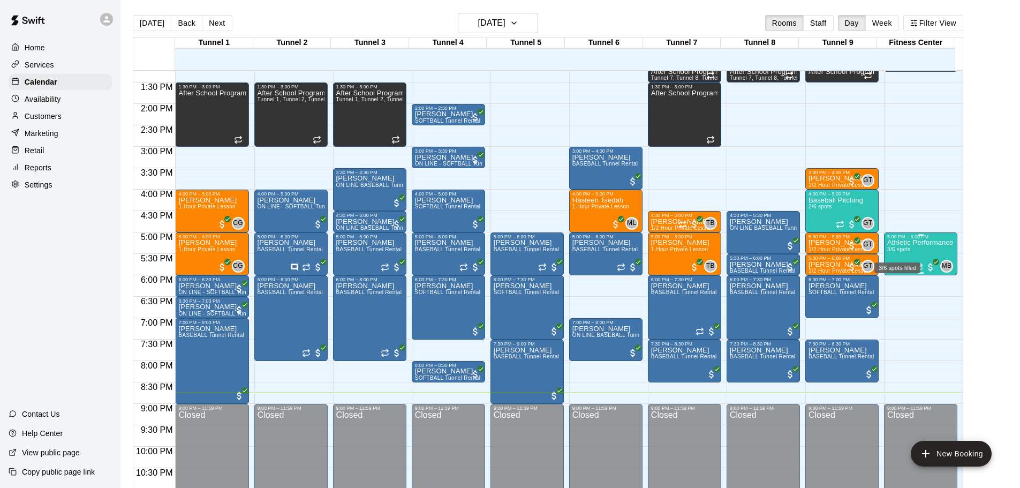
click at [899, 252] on span "3/6 spots" at bounding box center [899, 249] width 24 height 6
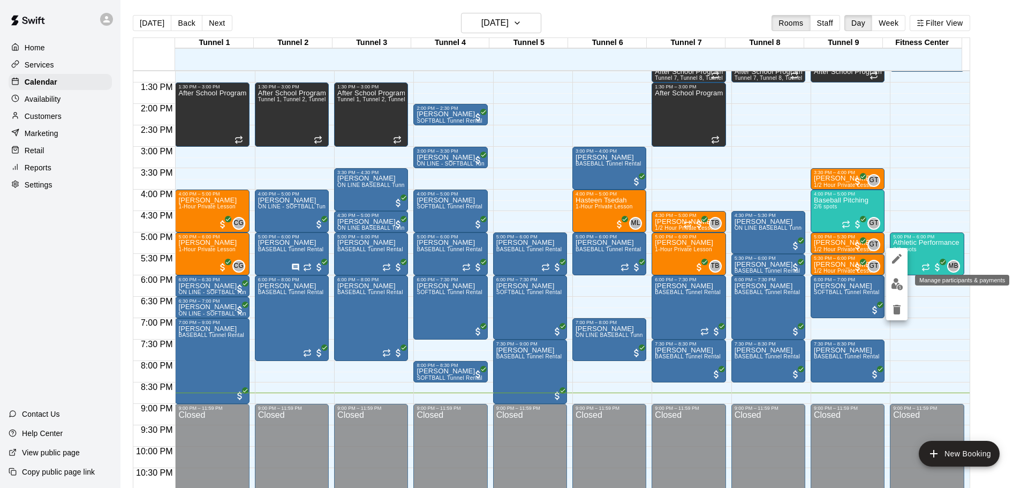
click at [898, 286] on img "edit" at bounding box center [897, 284] width 12 height 12
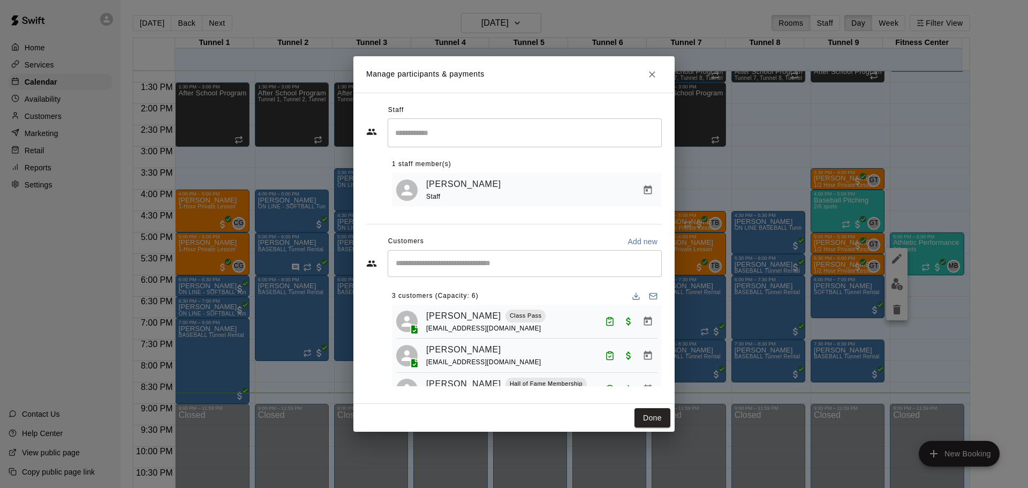
scroll to position [30, 0]
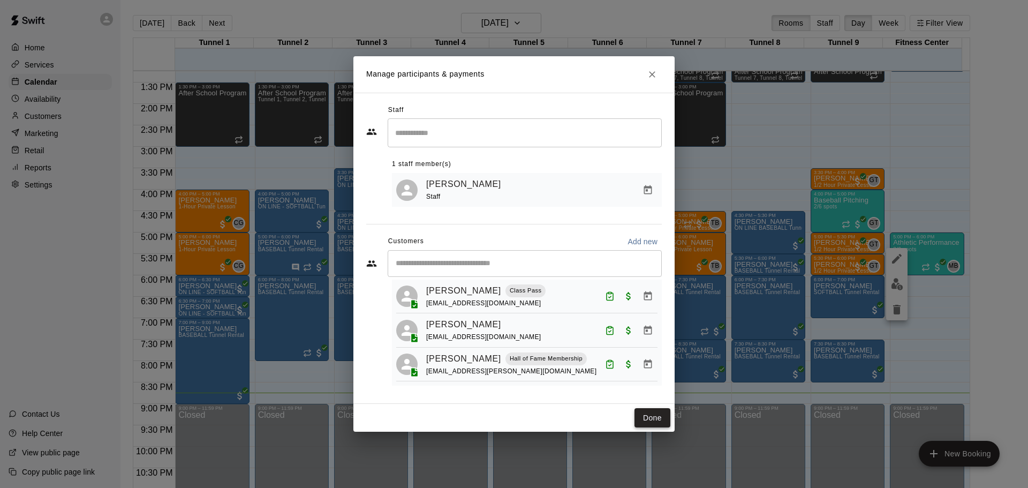
click at [663, 420] on button "Done" at bounding box center [652, 418] width 36 height 20
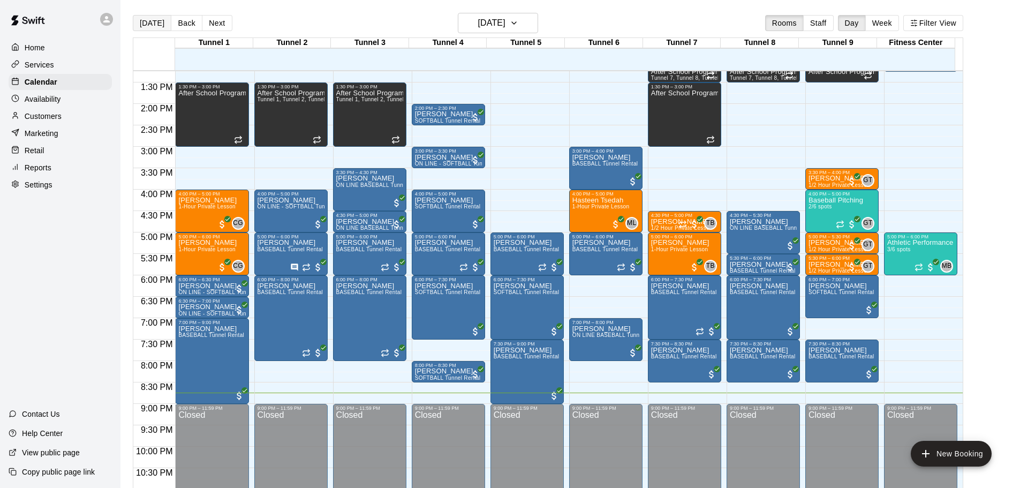
click at [154, 28] on button "[DATE]" at bounding box center [152, 23] width 39 height 16
click at [209, 26] on button "Next" at bounding box center [217, 23] width 30 height 16
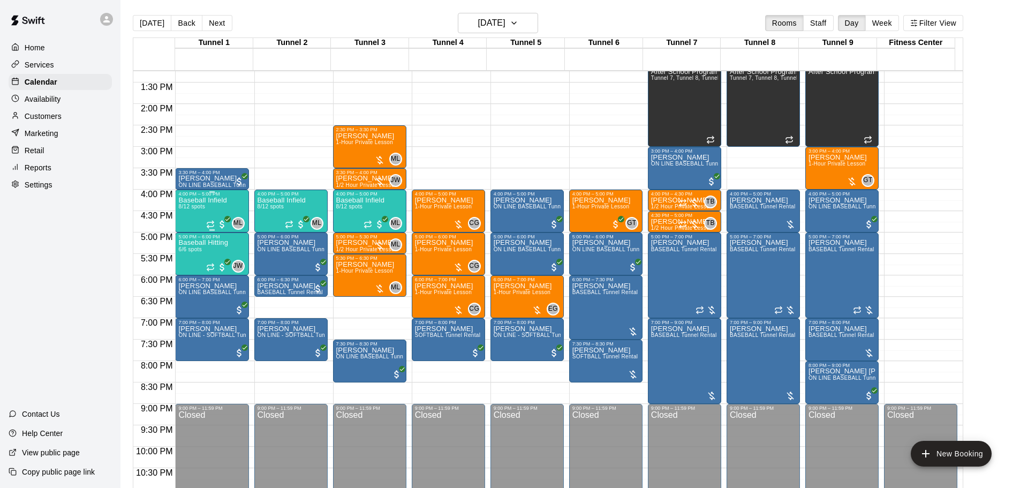
click at [213, 208] on div "Baseball Infield 8/12 spots" at bounding box center [202, 440] width 48 height 488
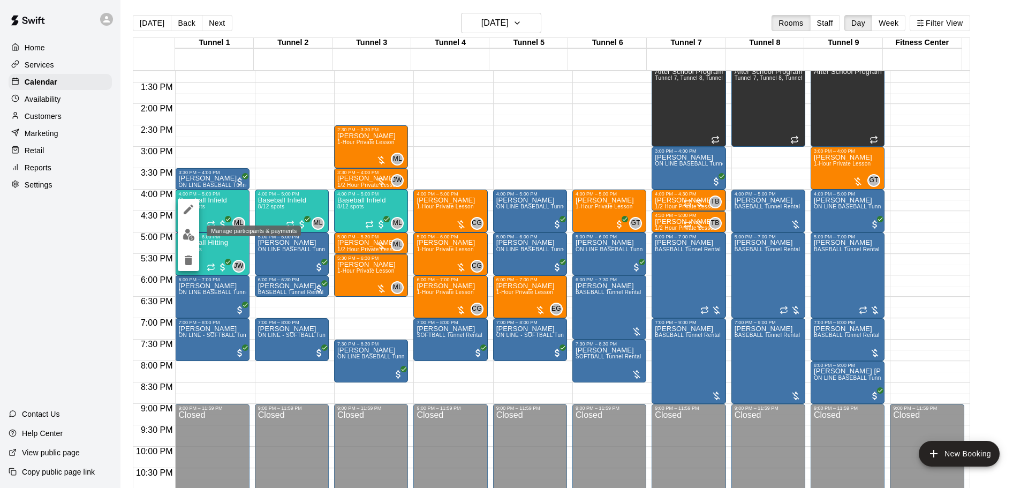
click at [191, 230] on img "edit" at bounding box center [189, 235] width 12 height 12
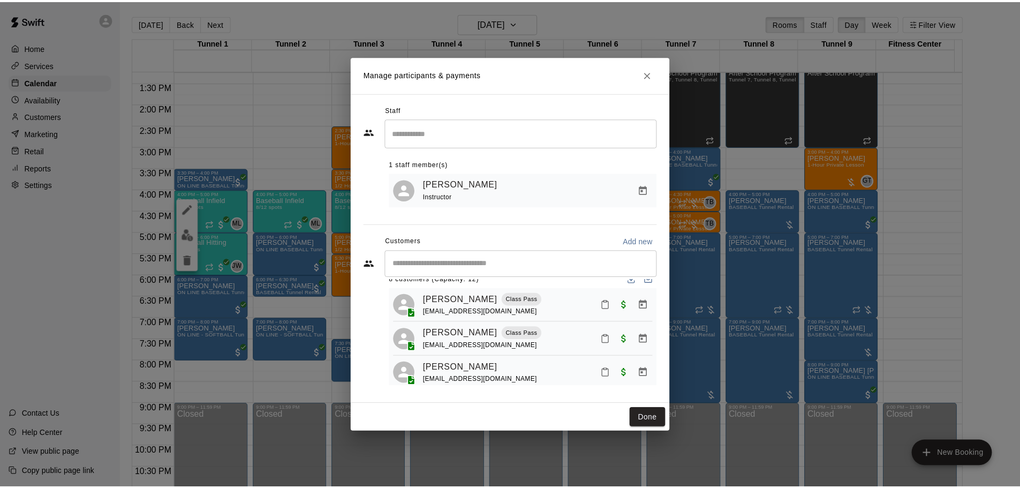
scroll to position [0, 0]
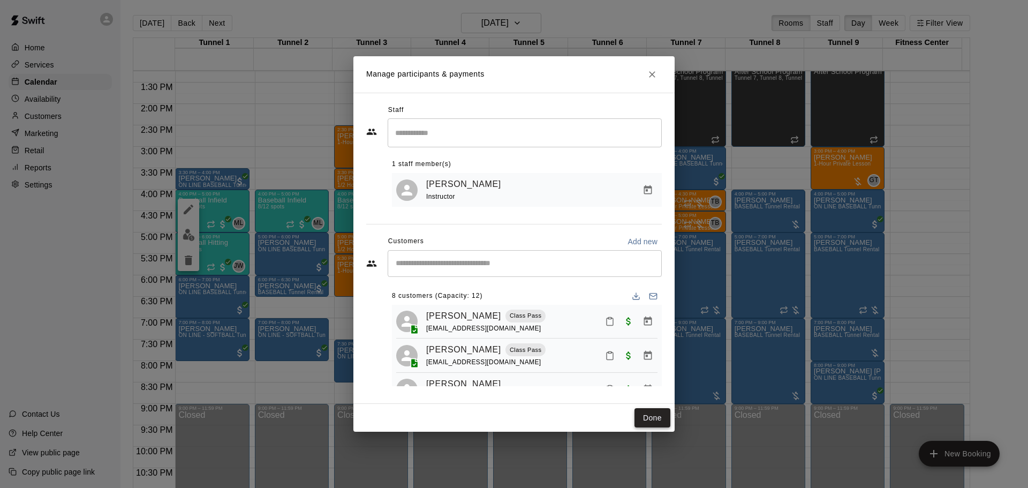
click at [641, 420] on button "Done" at bounding box center [652, 418] width 36 height 20
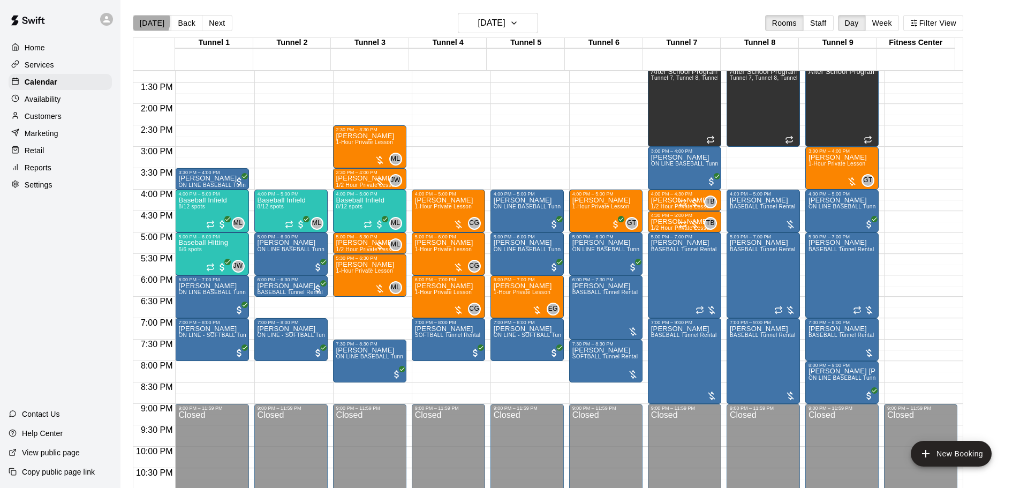
click at [146, 21] on button "[DATE]" at bounding box center [152, 23] width 39 height 16
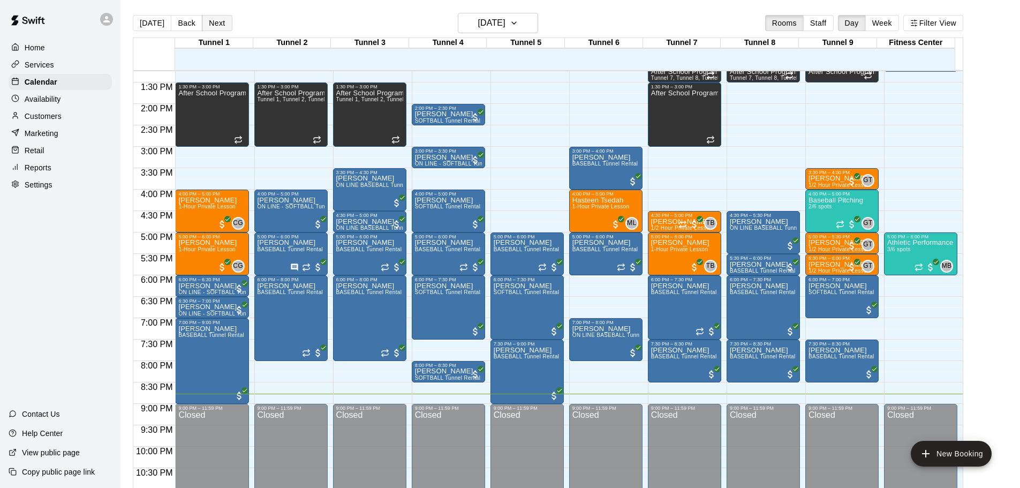
click at [217, 28] on button "Next" at bounding box center [217, 23] width 30 height 16
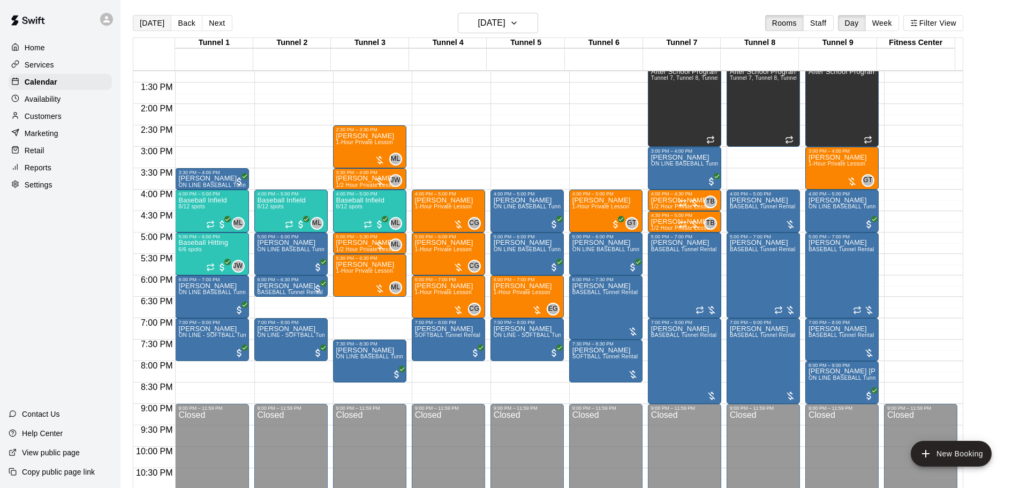
click at [150, 26] on button "[DATE]" at bounding box center [152, 23] width 39 height 16
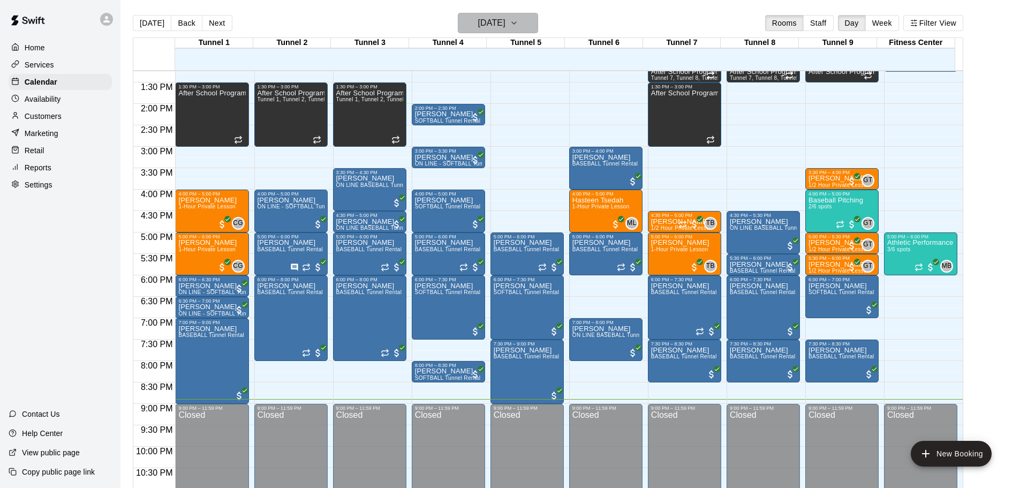
click at [505, 28] on h6 "[DATE]" at bounding box center [491, 23] width 27 height 15
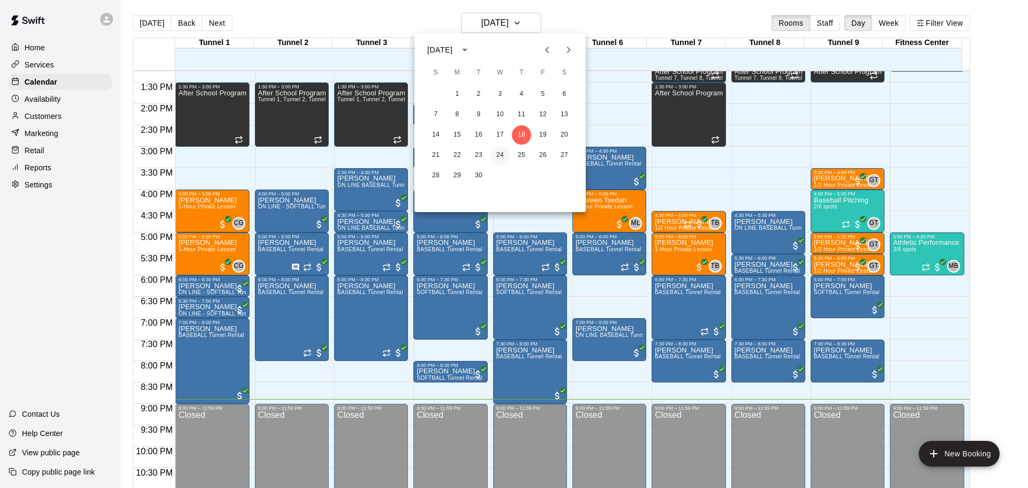
click at [502, 160] on button "24" at bounding box center [499, 155] width 19 height 19
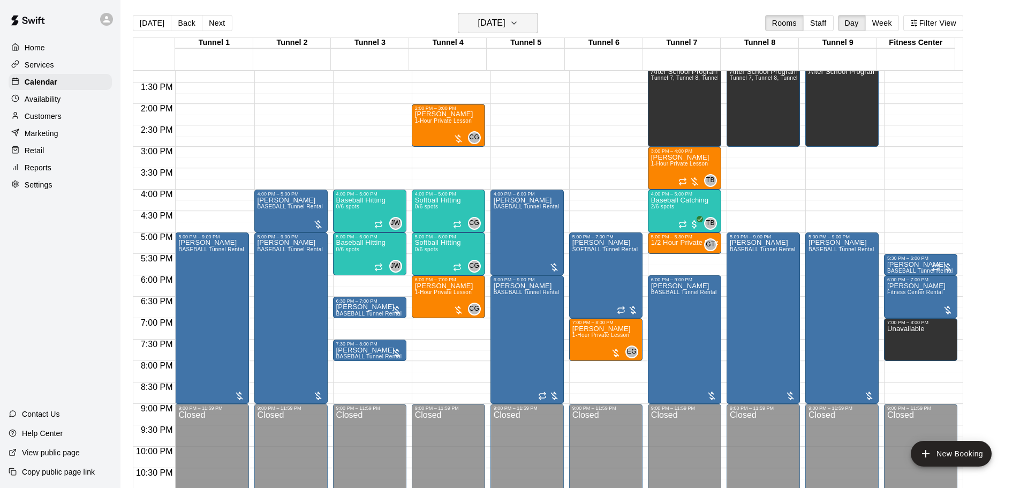
click at [518, 27] on icon "button" at bounding box center [514, 23] width 9 height 13
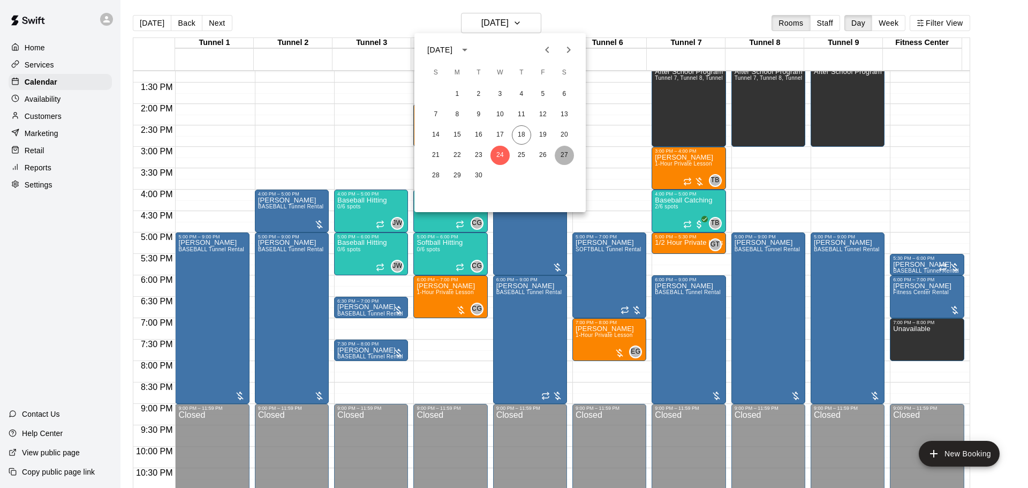
click at [564, 156] on button "27" at bounding box center [564, 155] width 19 height 19
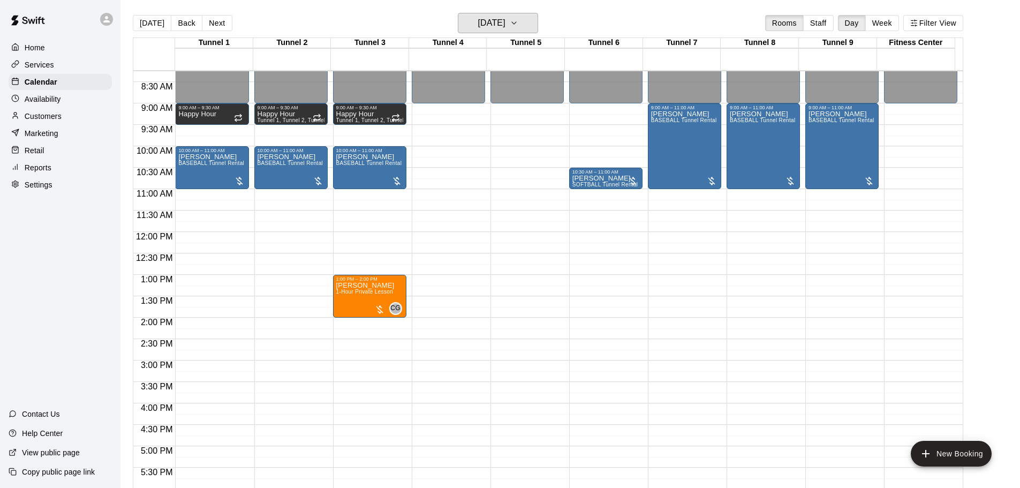
scroll to position [353, 0]
click at [486, 22] on h6 "[DATE]" at bounding box center [491, 23] width 27 height 15
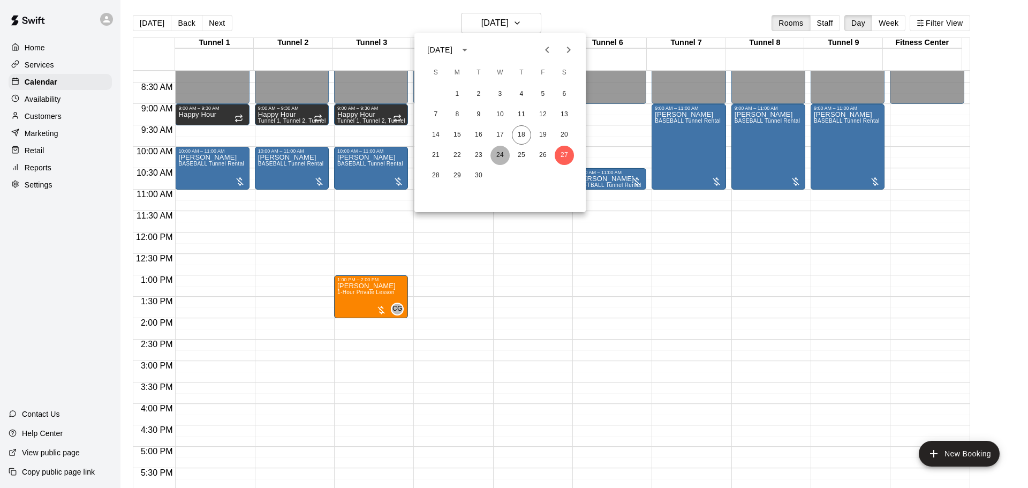
click at [505, 154] on button "24" at bounding box center [499, 155] width 19 height 19
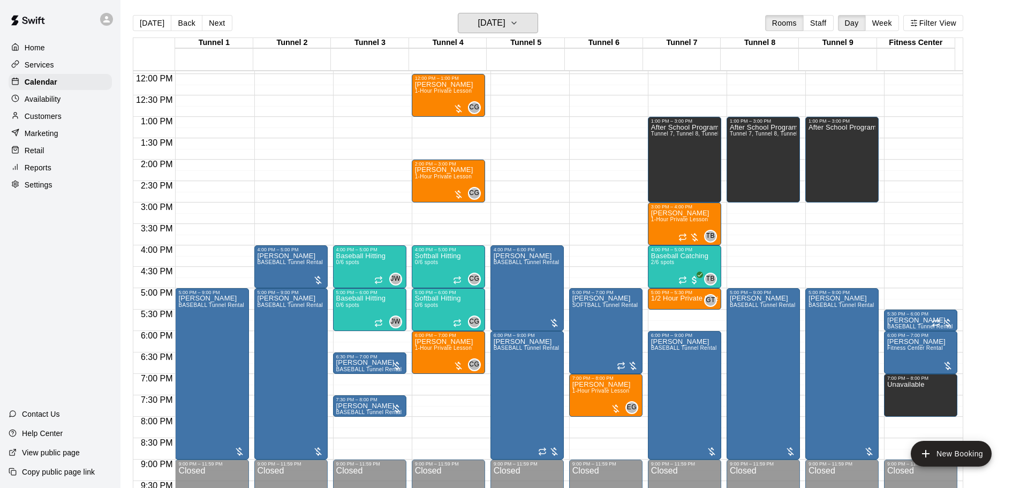
scroll to position [513, 0]
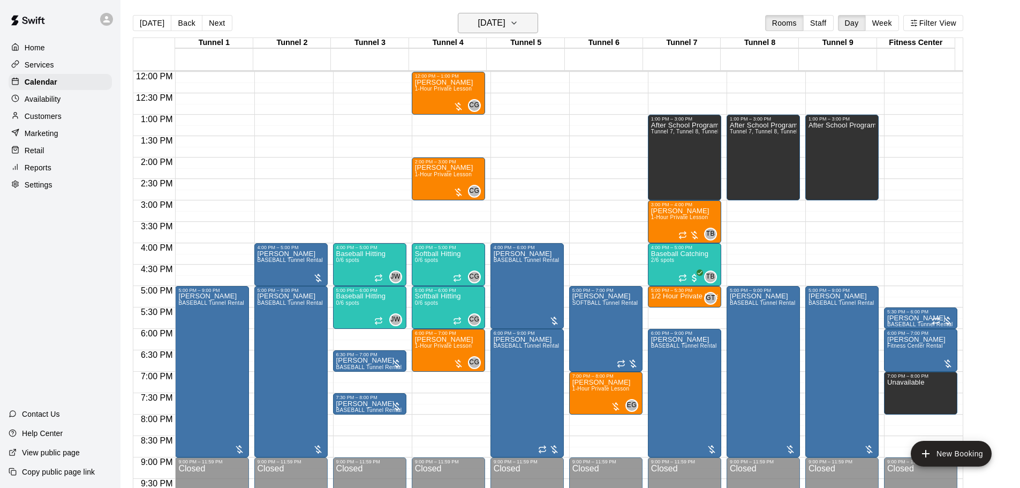
click at [499, 29] on h6 "[DATE]" at bounding box center [491, 23] width 27 height 15
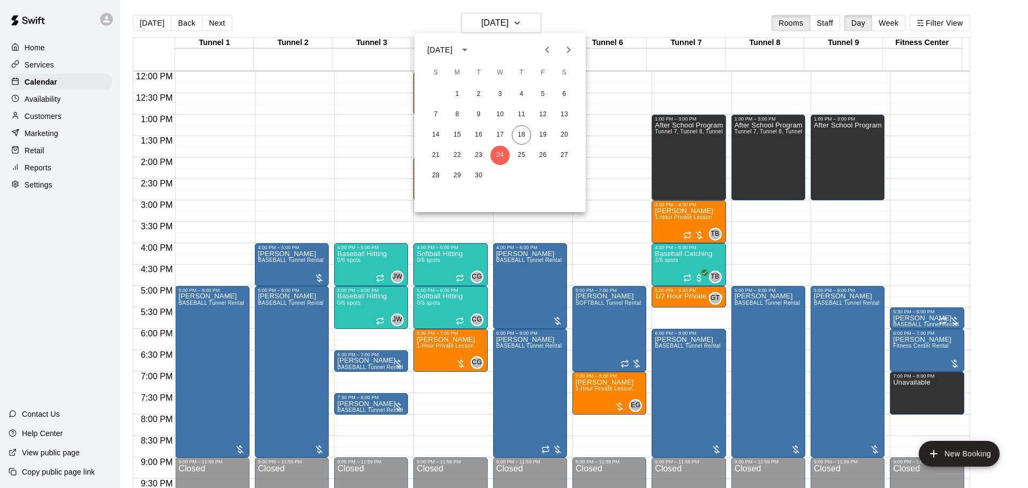
click at [566, 56] on icon "Next month" at bounding box center [568, 49] width 13 height 13
click at [457, 115] on button "6" at bounding box center [457, 114] width 19 height 19
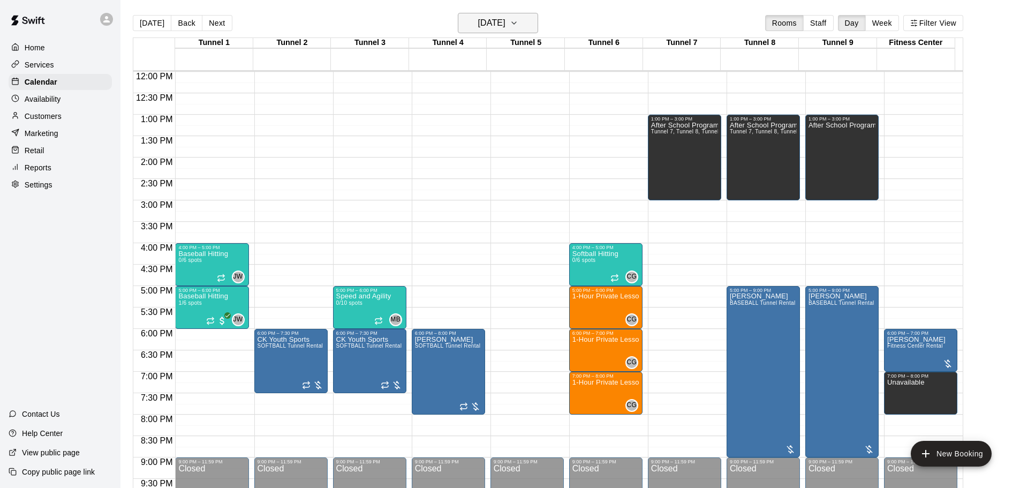
click at [487, 29] on h6 "[DATE]" at bounding box center [491, 23] width 27 height 15
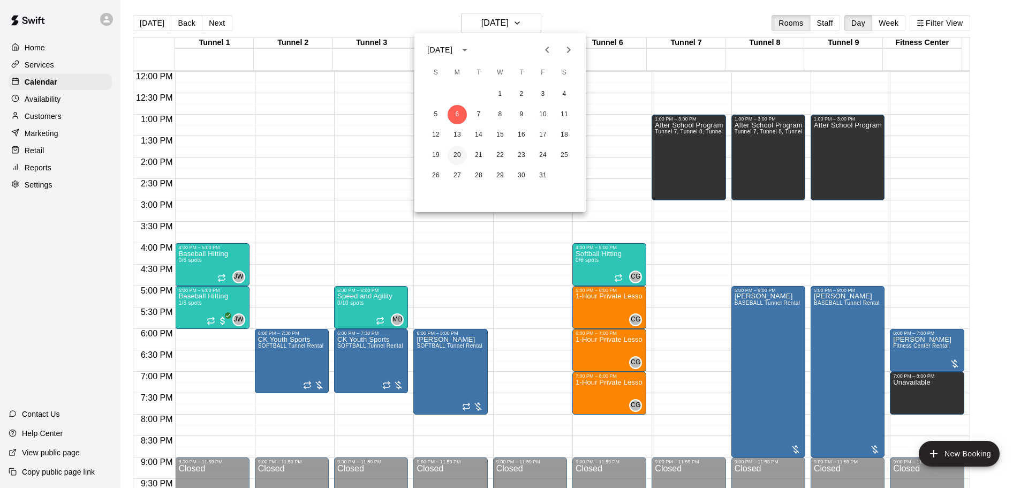
click at [457, 147] on button "20" at bounding box center [457, 155] width 19 height 19
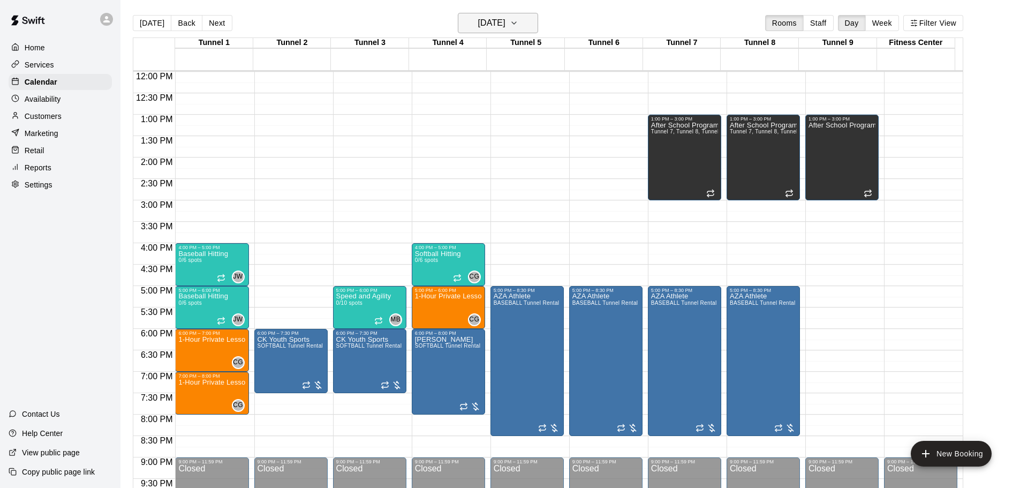
click at [491, 29] on h6 "[DATE]" at bounding box center [491, 23] width 27 height 15
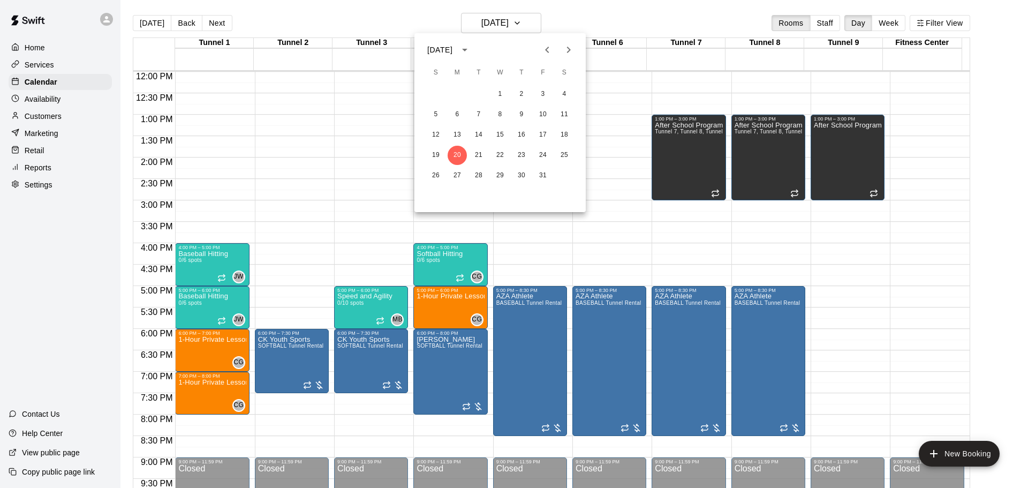
click at [508, 165] on div "1 2 3 4 5 6 7 8 9 10 11 12 13 14 15 16 17 18 19 20 21 22 23 24 25 26 27 28 29 3…" at bounding box center [499, 135] width 171 height 103
click at [501, 155] on button "22" at bounding box center [499, 155] width 19 height 19
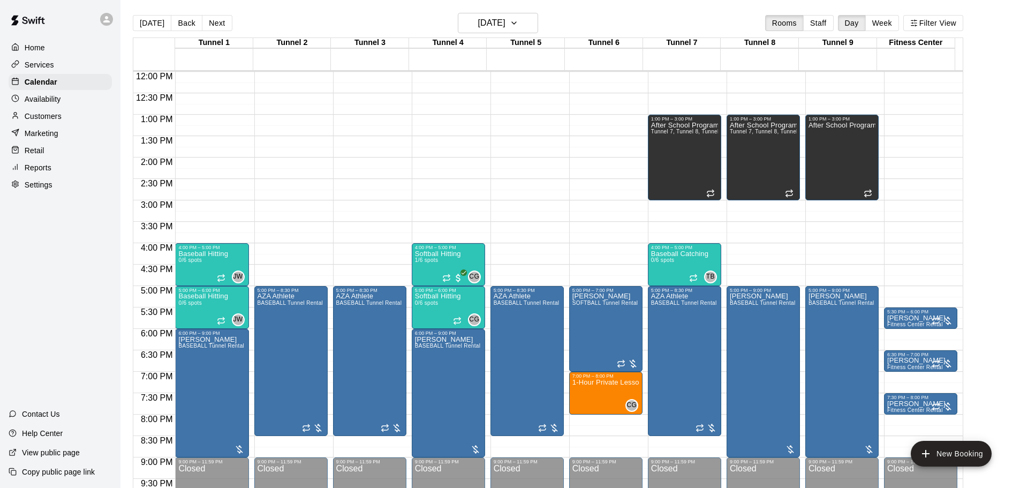
click at [485, 11] on main "[DATE] Back [DATE][DATE] Rooms Staff Day Week Filter View Tunnel 1 22 Wed Tunne…" at bounding box center [569, 252] width 899 height 505
click at [485, 19] on h6 "[DATE]" at bounding box center [491, 23] width 27 height 15
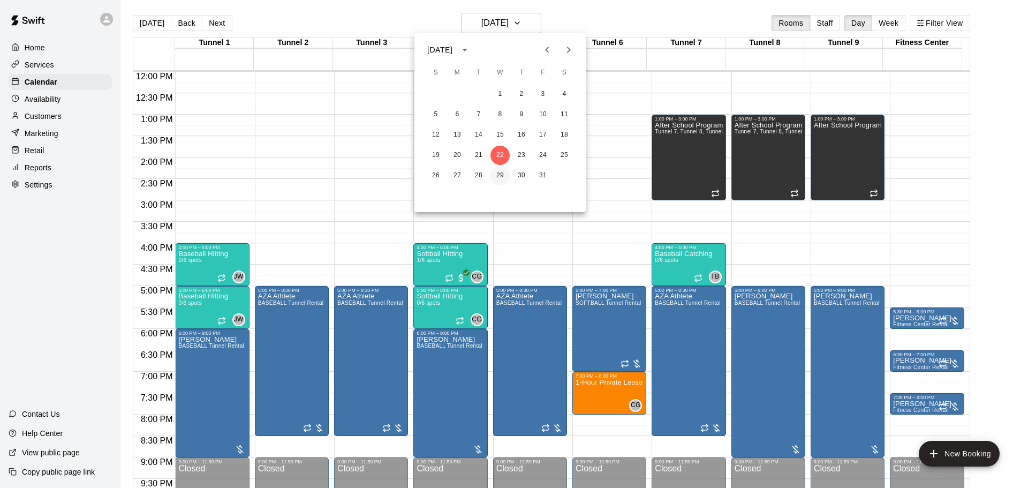
click at [500, 174] on button "29" at bounding box center [499, 175] width 19 height 19
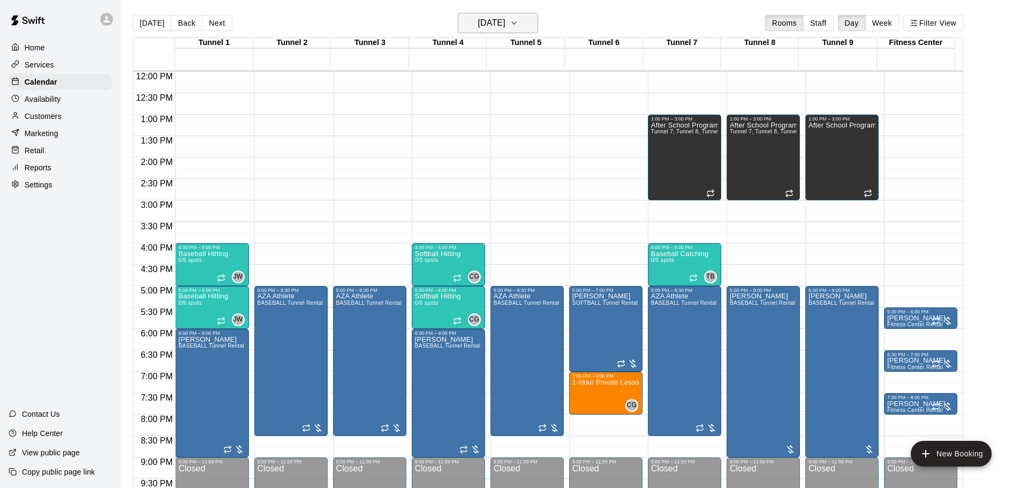
click at [461, 31] on button "[DATE]" at bounding box center [498, 23] width 80 height 20
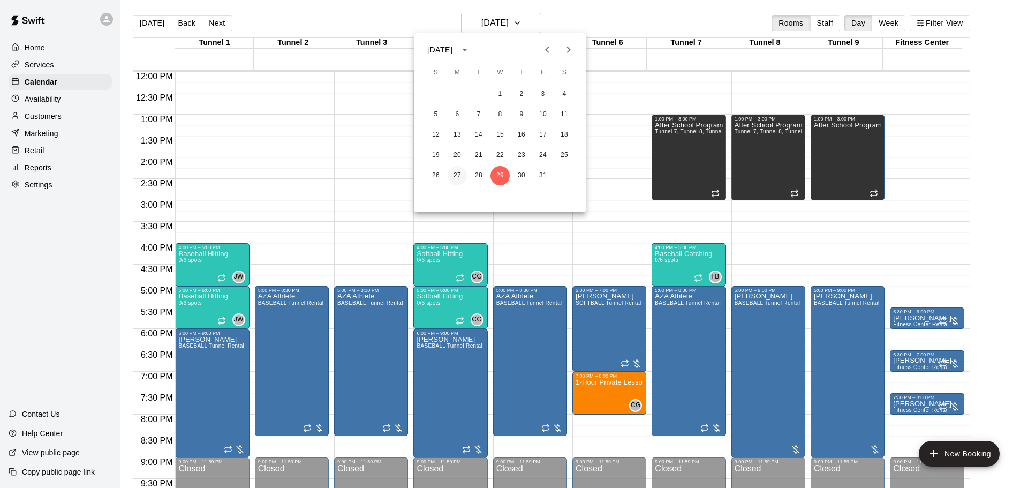
click at [458, 178] on button "27" at bounding box center [457, 175] width 19 height 19
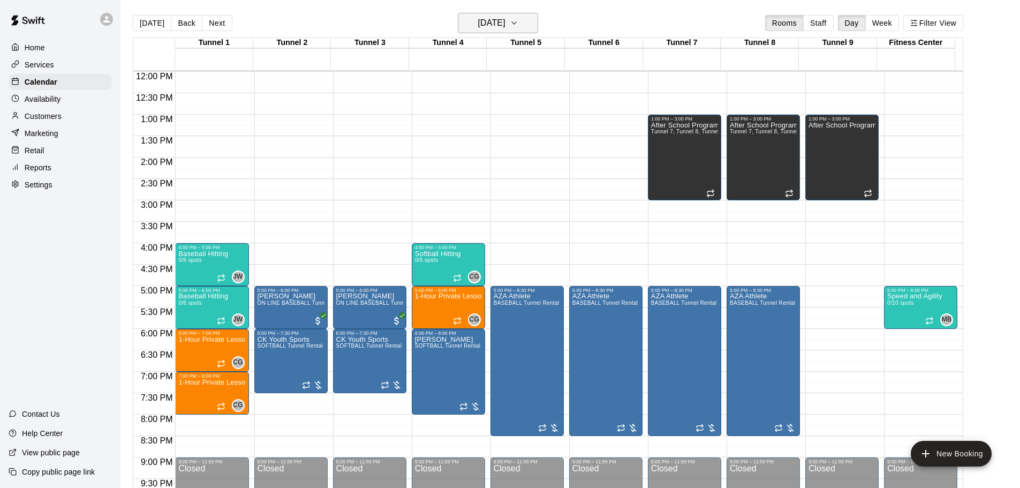
click at [503, 17] on h6 "[DATE]" at bounding box center [491, 23] width 27 height 15
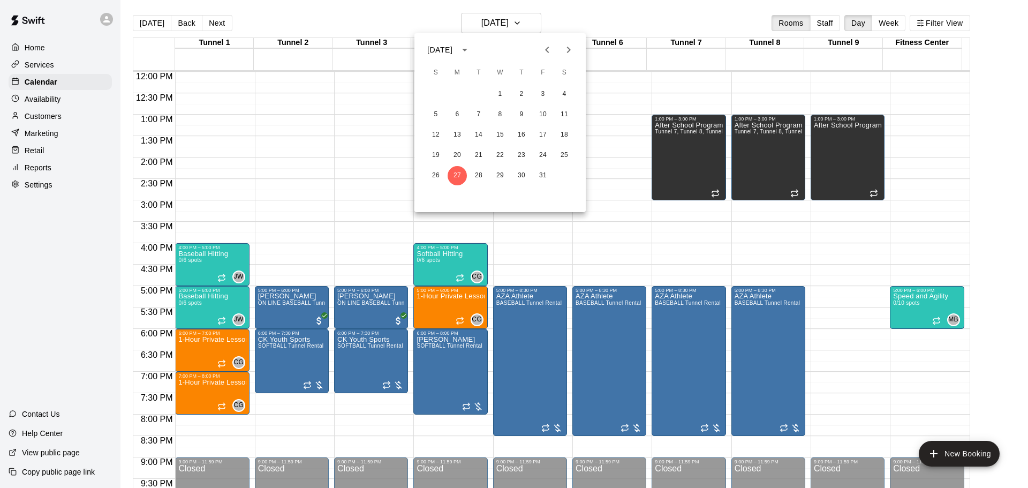
click at [576, 52] on button "Next month" at bounding box center [568, 49] width 21 height 21
click at [454, 117] on button "3" at bounding box center [457, 114] width 19 height 19
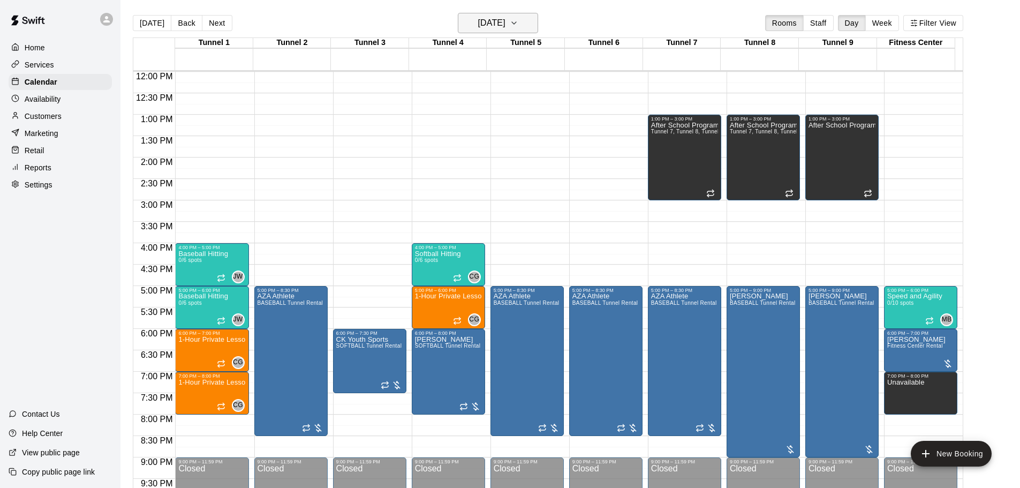
click at [518, 28] on icon "button" at bounding box center [514, 23] width 9 height 13
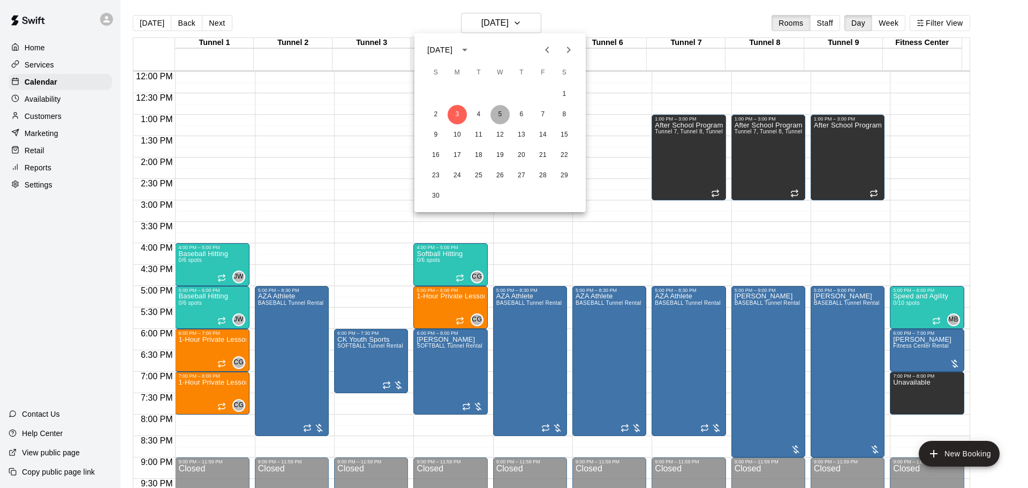
click at [496, 113] on button "5" at bounding box center [499, 114] width 19 height 19
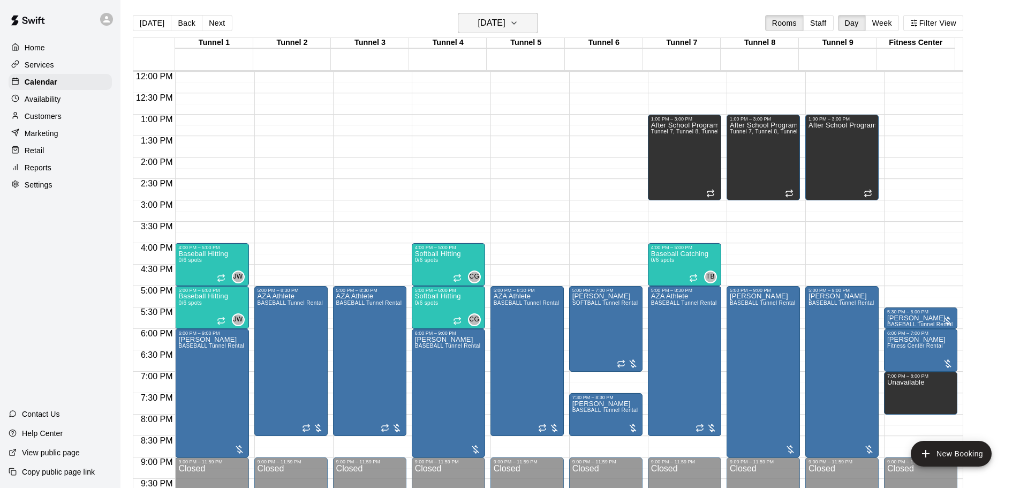
click at [505, 26] on h6 "[DATE]" at bounding box center [491, 23] width 27 height 15
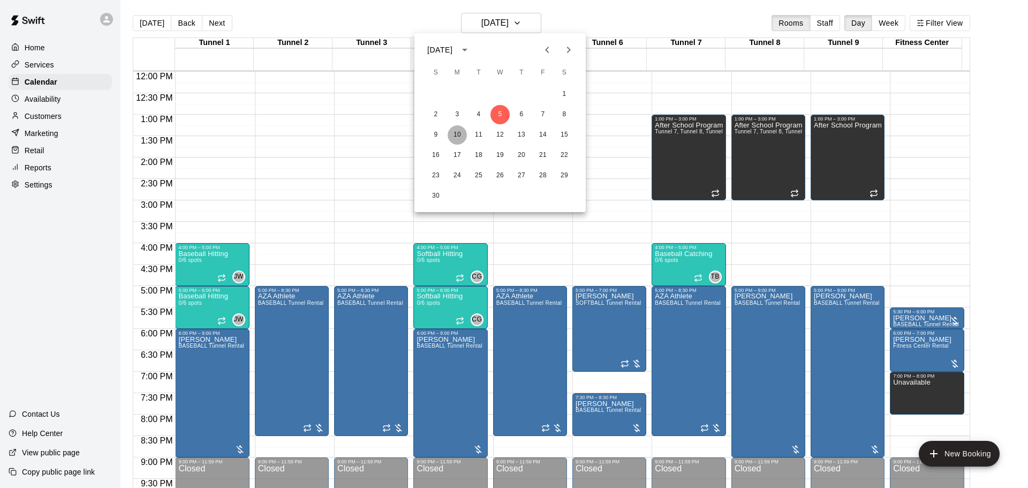
click at [464, 135] on button "10" at bounding box center [457, 134] width 19 height 19
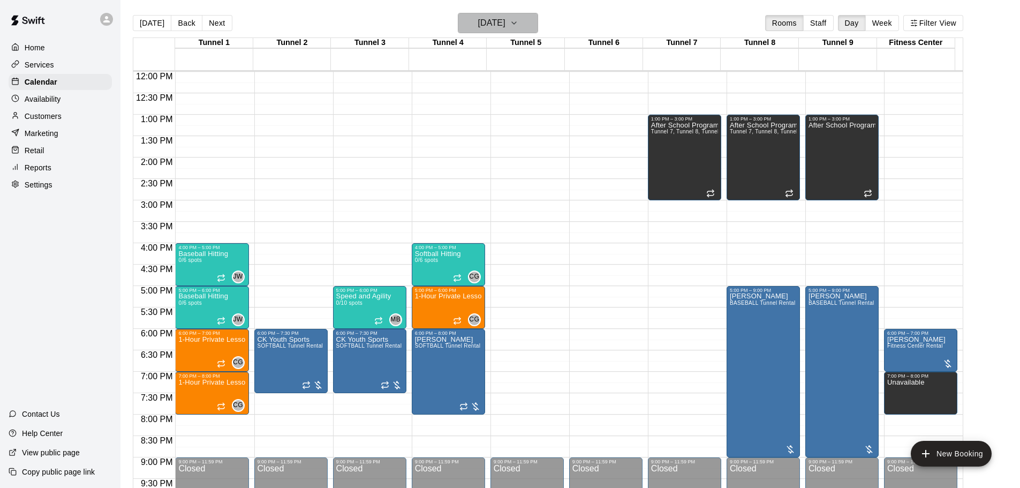
click at [496, 28] on h6 "[DATE]" at bounding box center [491, 23] width 27 height 15
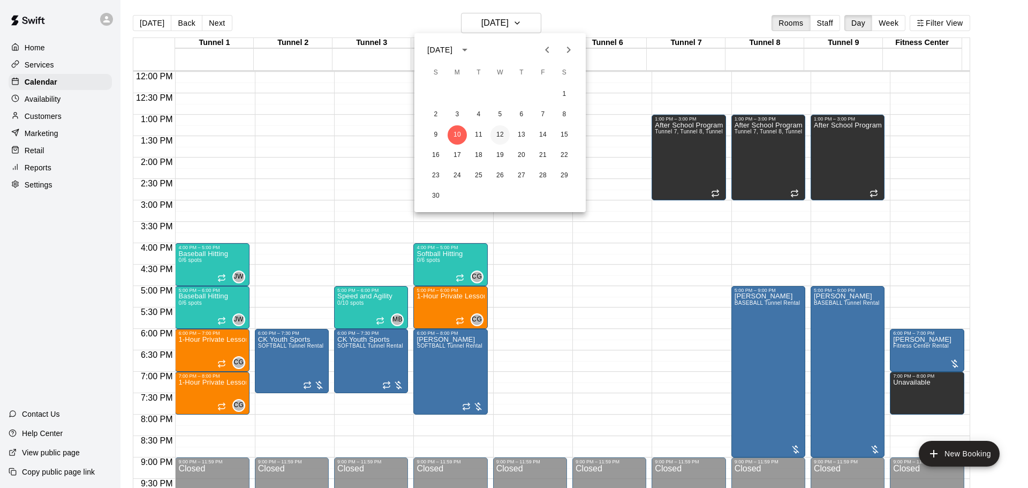
click at [496, 134] on button "12" at bounding box center [499, 134] width 19 height 19
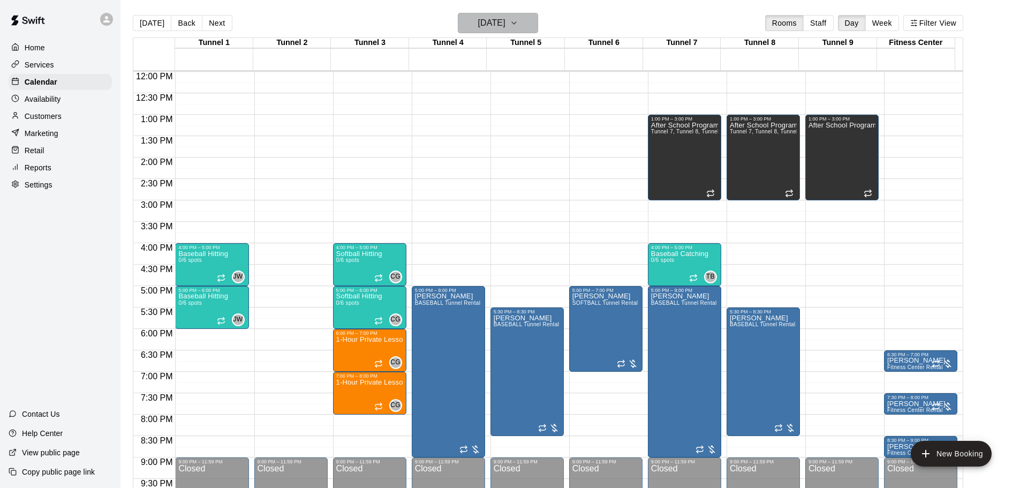
click at [505, 18] on h6 "[DATE]" at bounding box center [491, 23] width 27 height 15
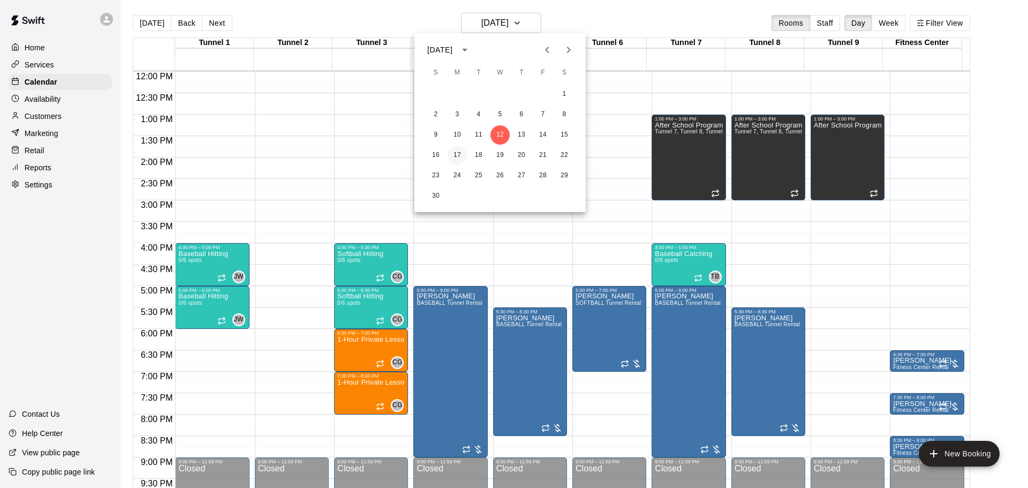
click at [459, 157] on button "17" at bounding box center [457, 155] width 19 height 19
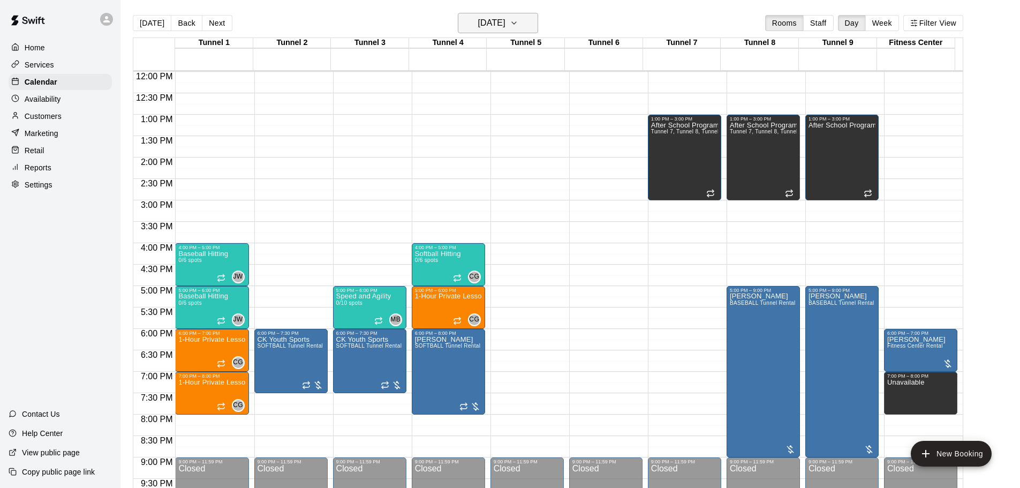
click at [495, 27] on h6 "[DATE]" at bounding box center [491, 23] width 27 height 15
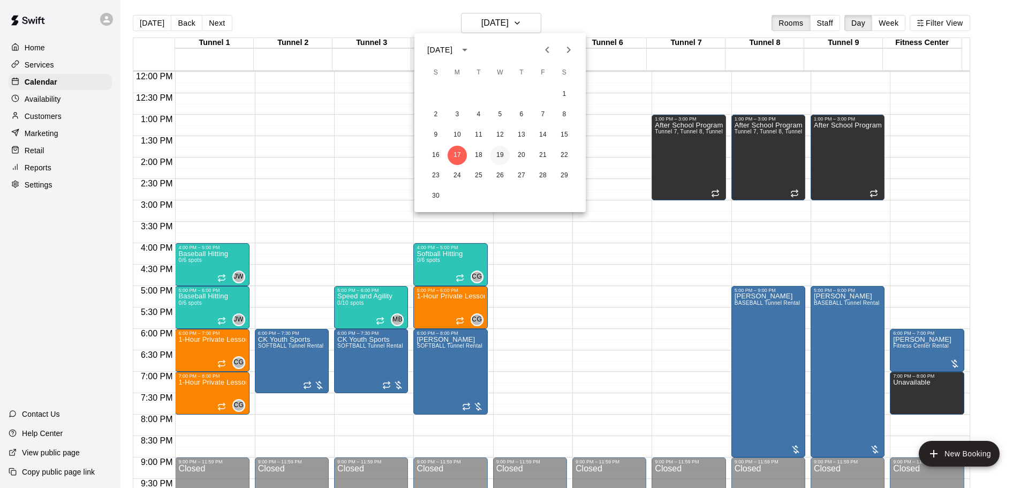
click at [496, 154] on button "19" at bounding box center [499, 155] width 19 height 19
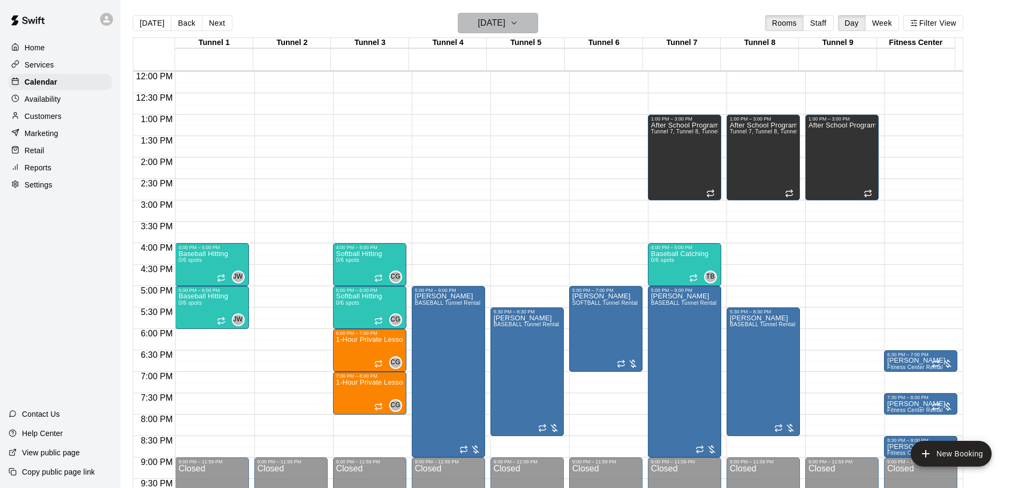
click at [505, 30] on h6 "[DATE]" at bounding box center [491, 23] width 27 height 15
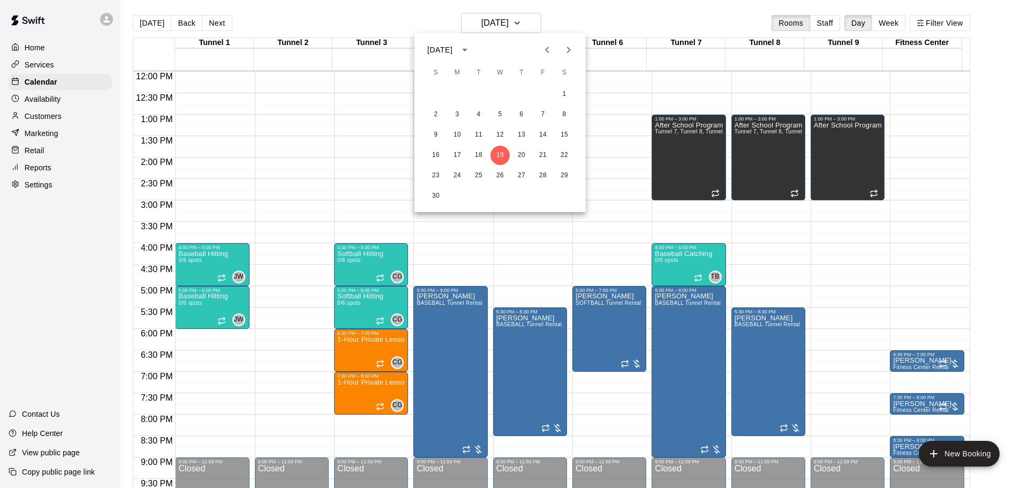
click at [564, 46] on icon "Next month" at bounding box center [568, 49] width 13 height 13
click at [464, 95] on button "1" at bounding box center [457, 94] width 19 height 19
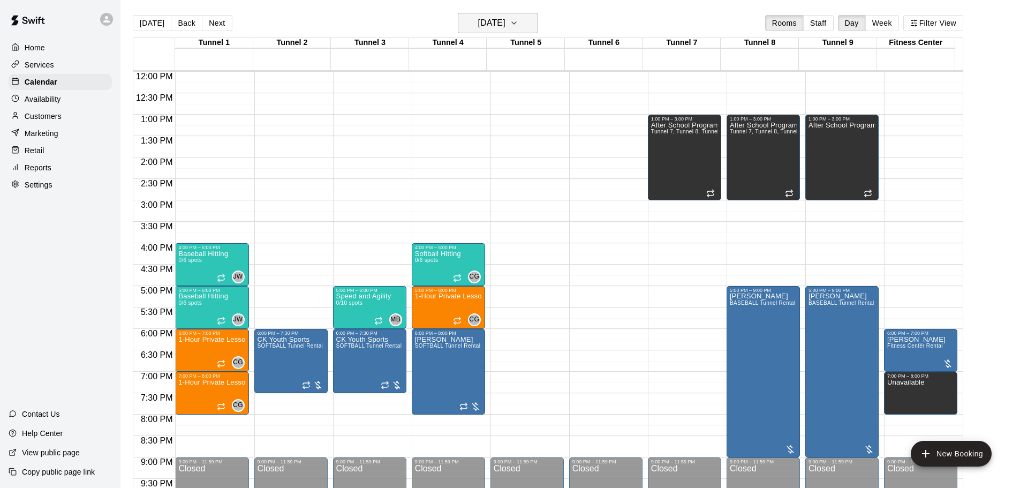
click at [491, 30] on h6 "[DATE]" at bounding box center [491, 23] width 27 height 15
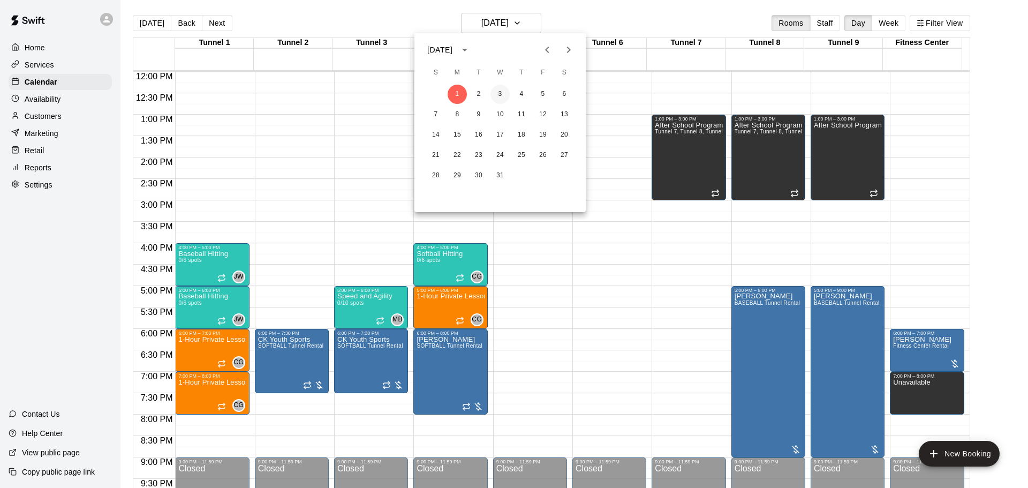
click at [503, 95] on button "3" at bounding box center [499, 94] width 19 height 19
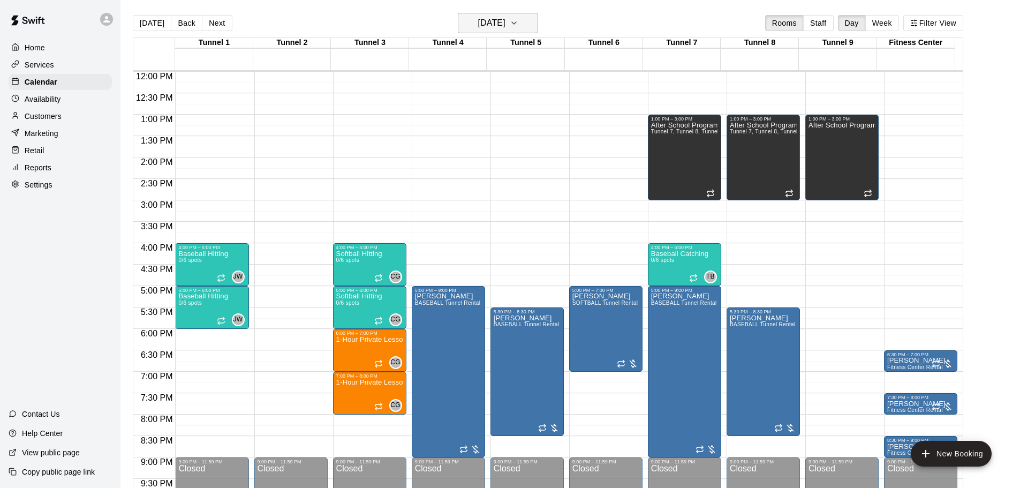
click at [505, 29] on h6 "[DATE]" at bounding box center [491, 23] width 27 height 15
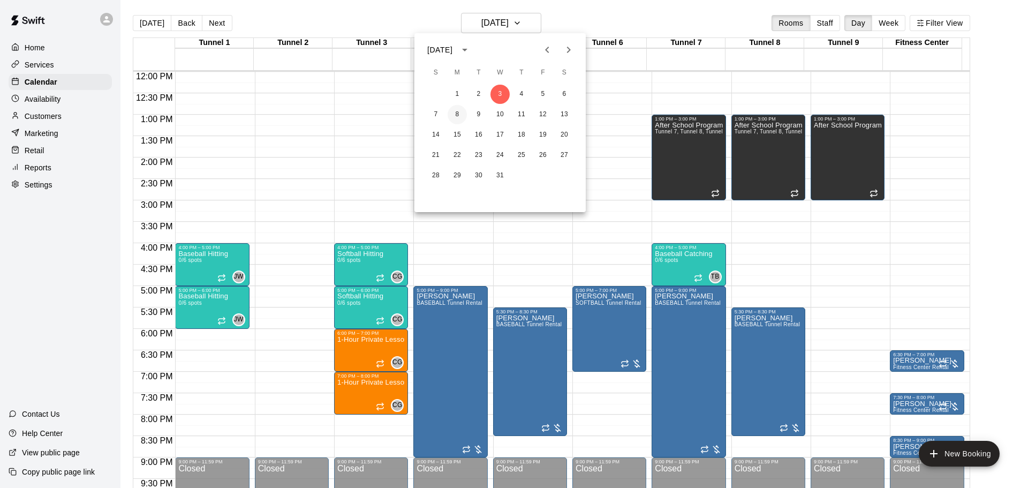
click at [453, 114] on button "8" at bounding box center [457, 114] width 19 height 19
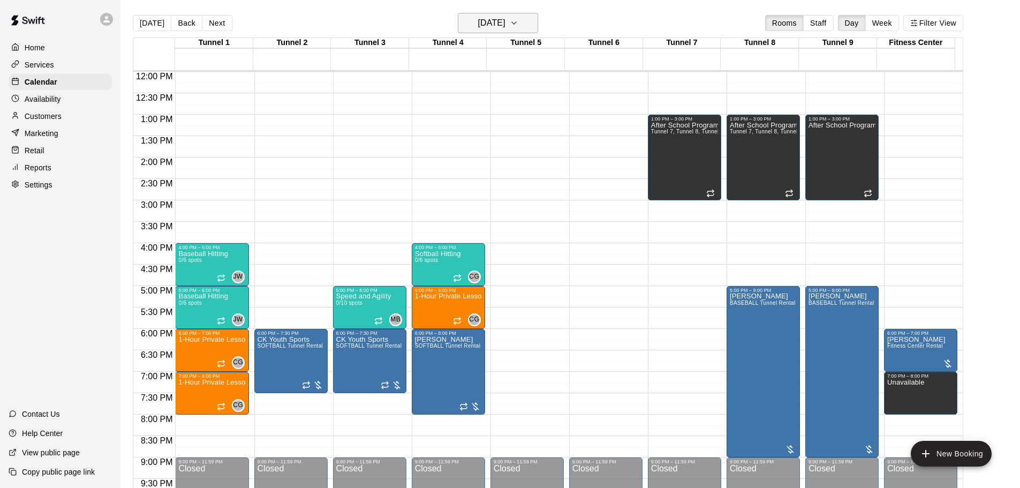
click at [484, 24] on h6 "[DATE]" at bounding box center [491, 23] width 27 height 15
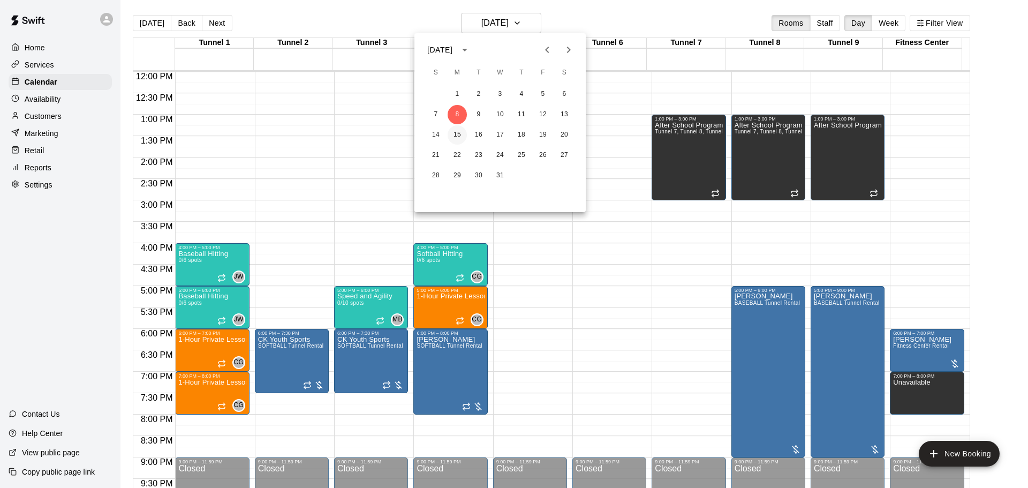
click at [459, 138] on button "15" at bounding box center [457, 134] width 19 height 19
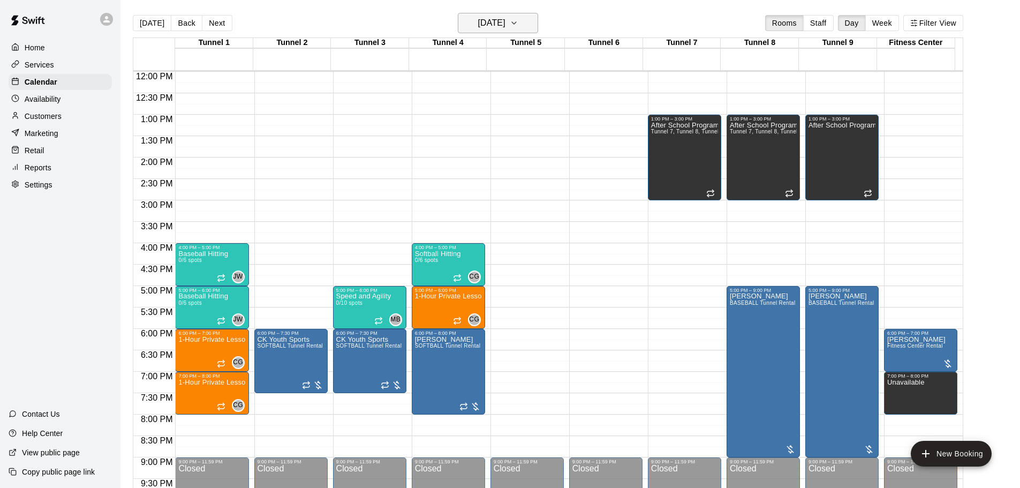
click at [488, 28] on h6 "[DATE]" at bounding box center [491, 23] width 27 height 15
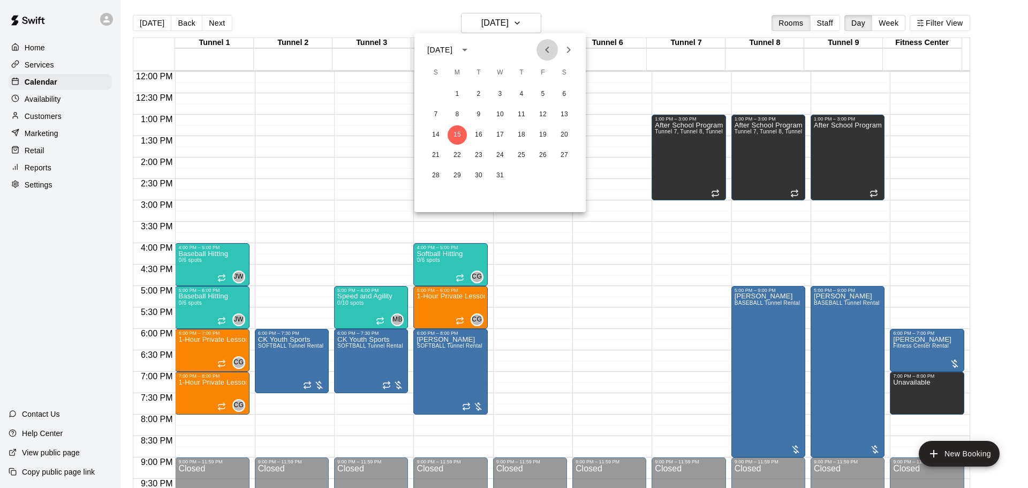
click at [547, 51] on icon "Previous month" at bounding box center [547, 50] width 4 height 6
click at [517, 174] on button "27" at bounding box center [521, 175] width 19 height 19
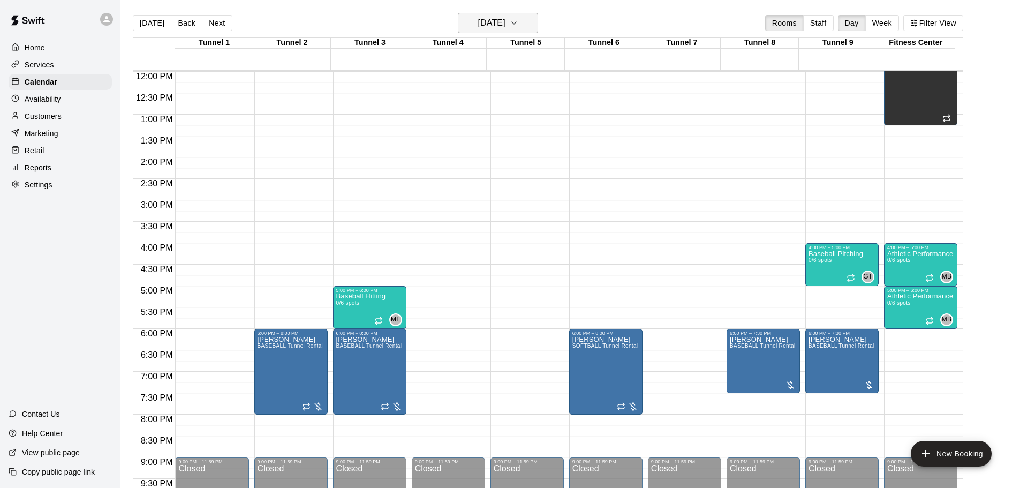
click at [478, 19] on h6 "[DATE]" at bounding box center [491, 23] width 27 height 15
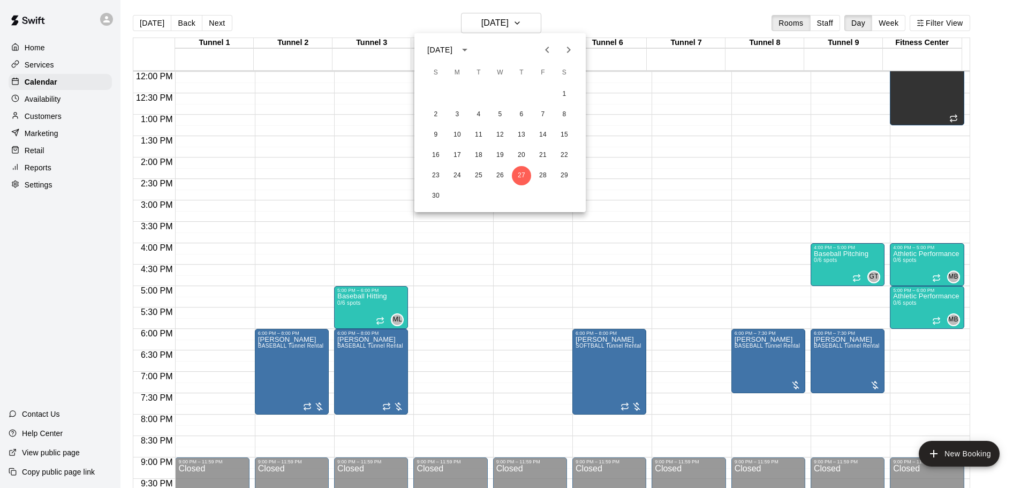
click at [157, 24] on div at bounding box center [514, 244] width 1028 height 488
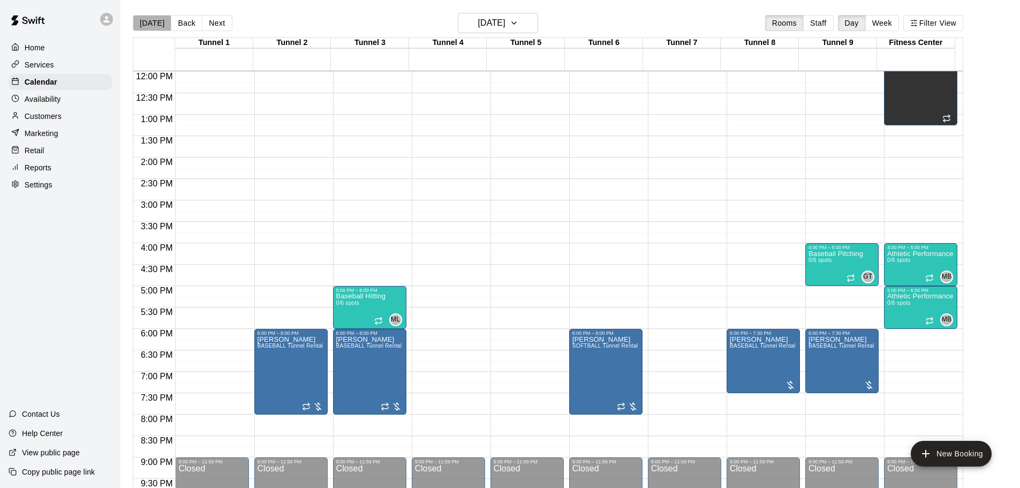
click at [157, 24] on button "[DATE]" at bounding box center [152, 23] width 39 height 16
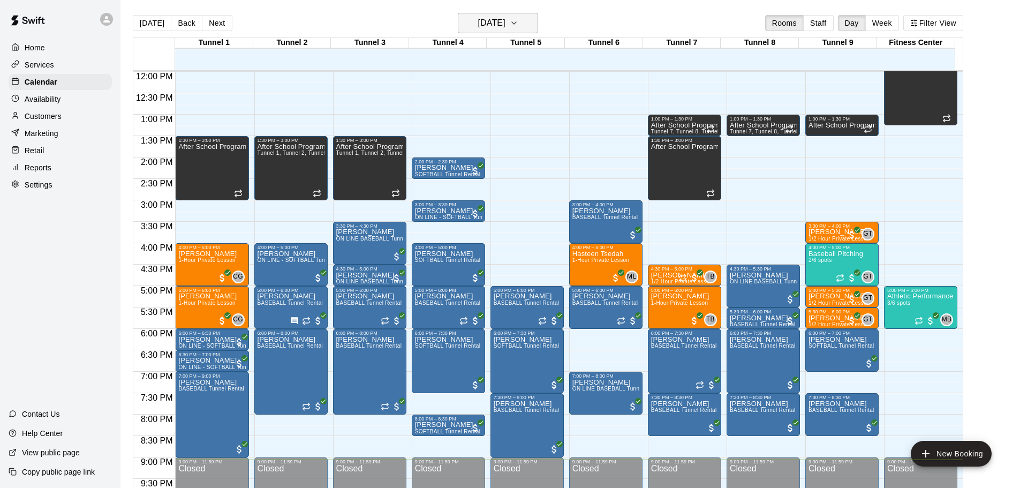
click at [478, 22] on h6 "[DATE]" at bounding box center [491, 23] width 27 height 15
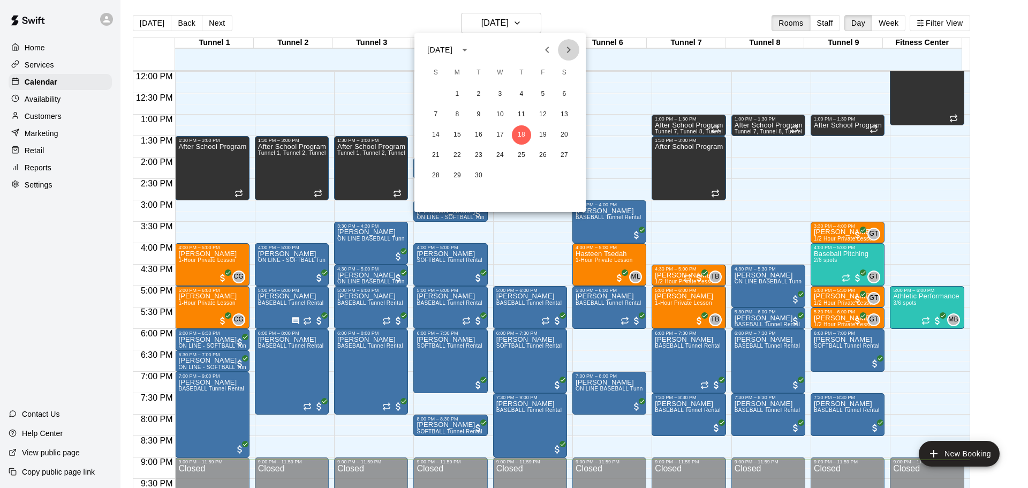
click at [575, 51] on button "Next month" at bounding box center [568, 49] width 21 height 21
click at [460, 114] on button "6" at bounding box center [457, 114] width 19 height 19
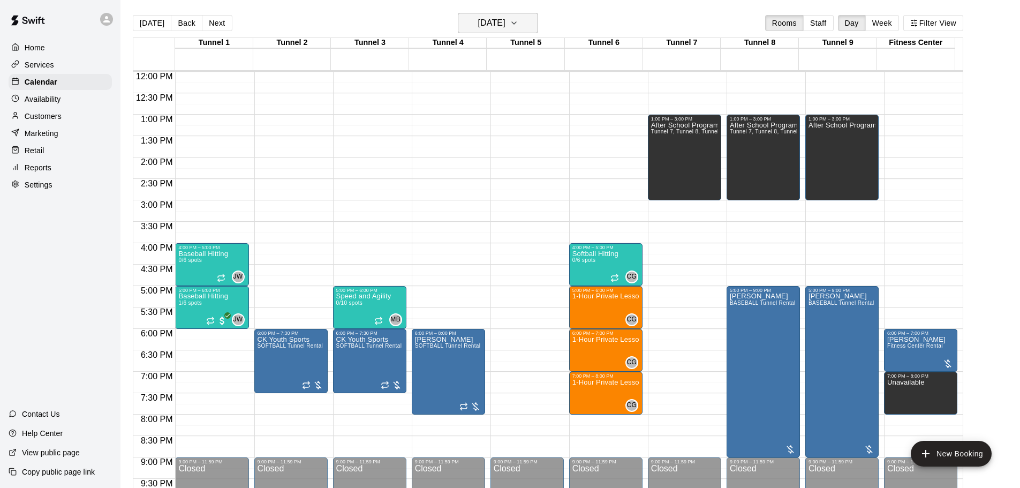
click at [489, 20] on h6 "[DATE]" at bounding box center [491, 23] width 27 height 15
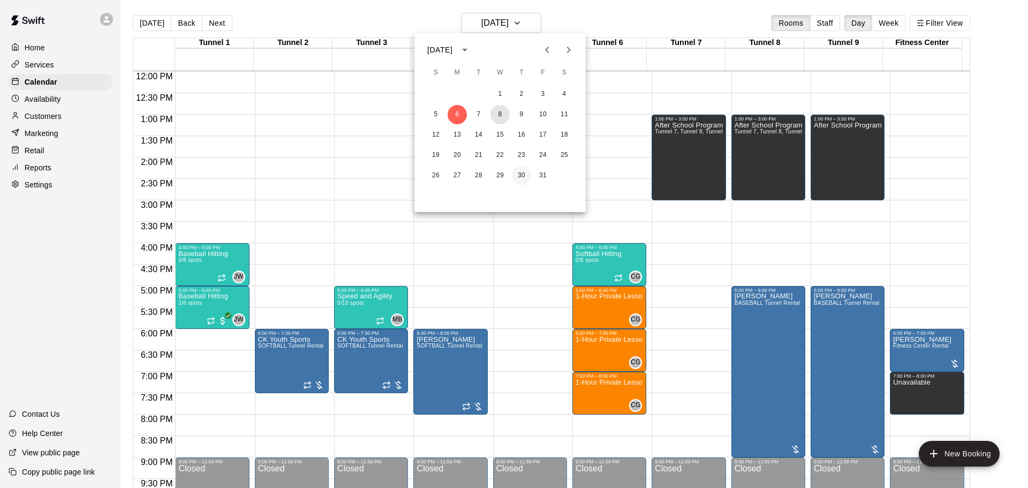
drag, startPoint x: 496, startPoint y: 113, endPoint x: 521, endPoint y: 171, distance: 62.8
click at [497, 113] on button "8" at bounding box center [499, 114] width 19 height 19
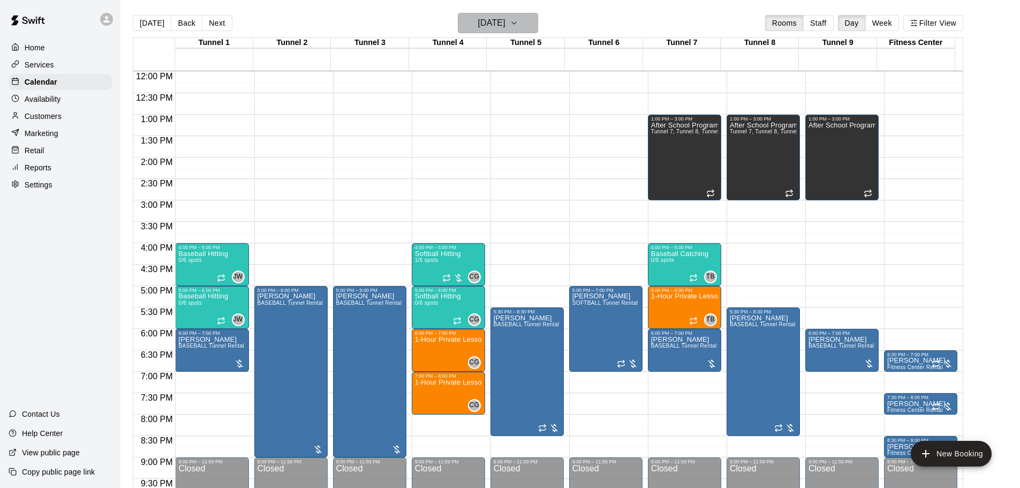
click at [481, 30] on h6 "[DATE]" at bounding box center [491, 23] width 27 height 15
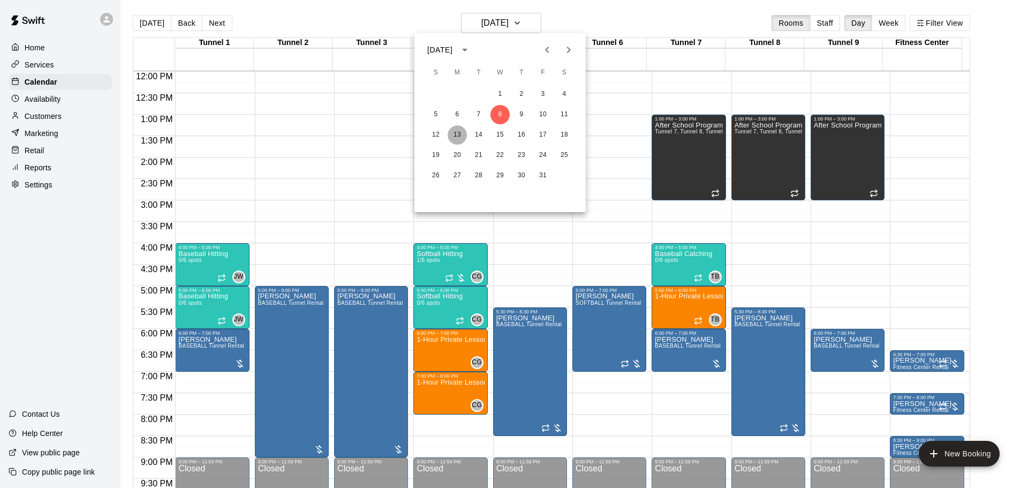
click at [460, 136] on button "13" at bounding box center [457, 134] width 19 height 19
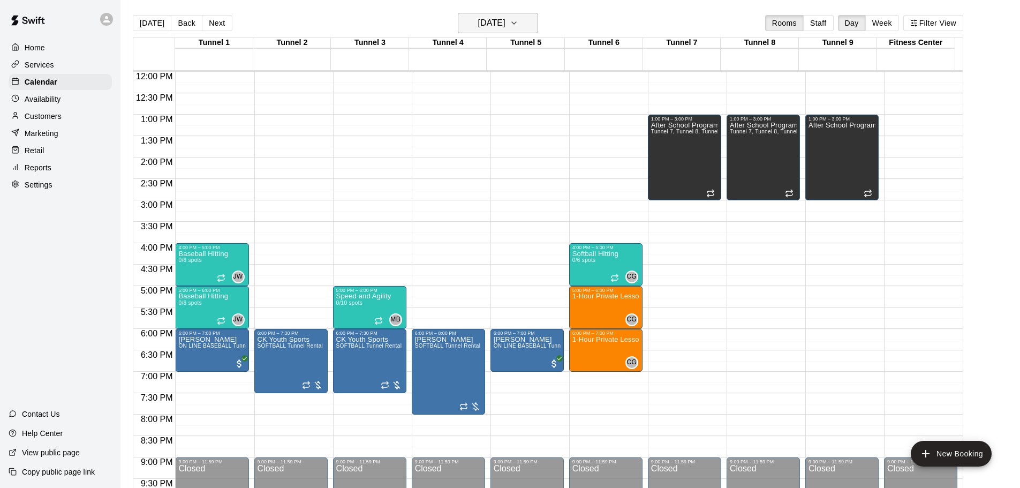
drag, startPoint x: 501, startPoint y: 112, endPoint x: 487, endPoint y: 23, distance: 90.6
click at [487, 23] on h6 "[DATE]" at bounding box center [491, 23] width 27 height 15
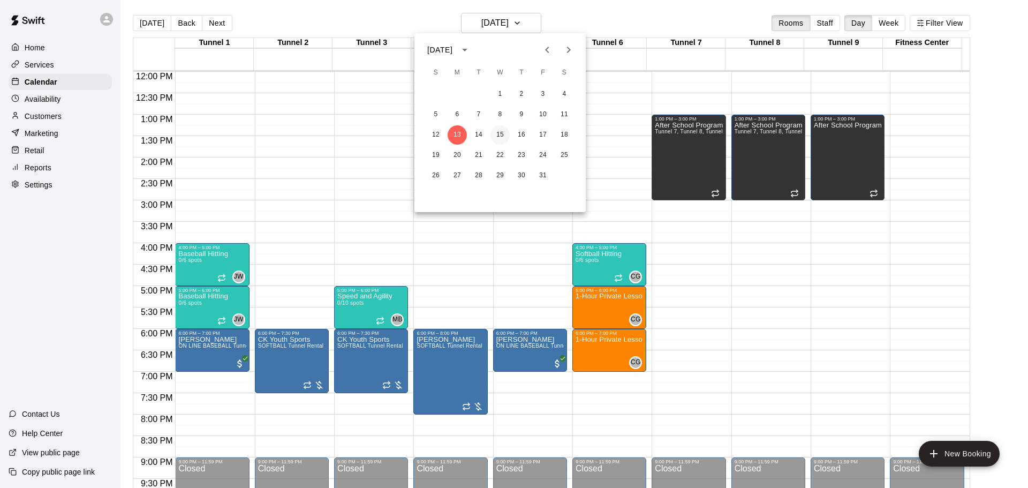
click at [507, 137] on button "15" at bounding box center [499, 134] width 19 height 19
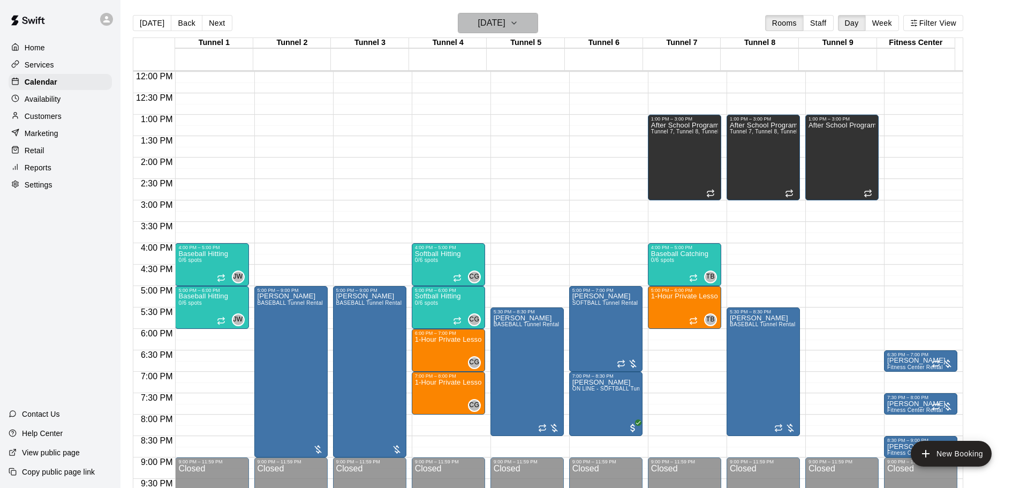
click at [478, 17] on h6 "[DATE]" at bounding box center [491, 23] width 27 height 15
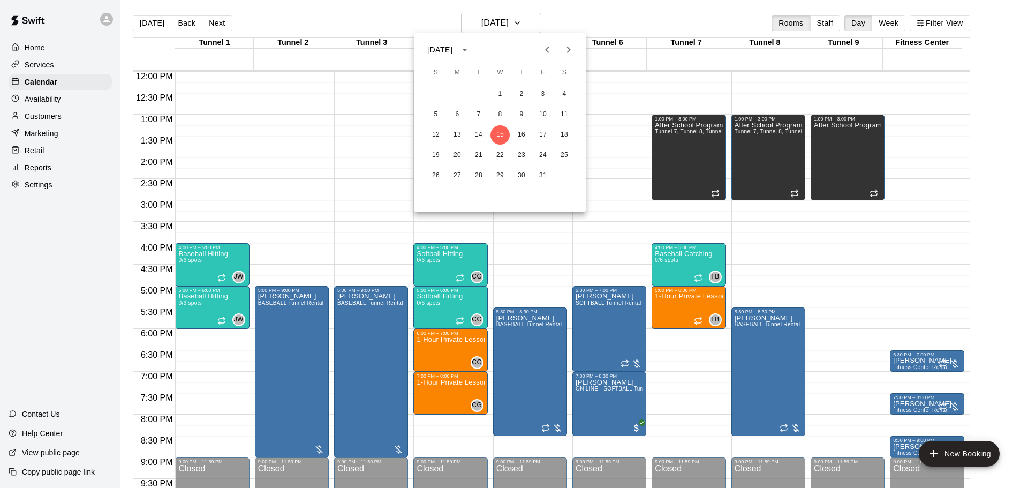
click at [154, 28] on div at bounding box center [514, 244] width 1028 height 488
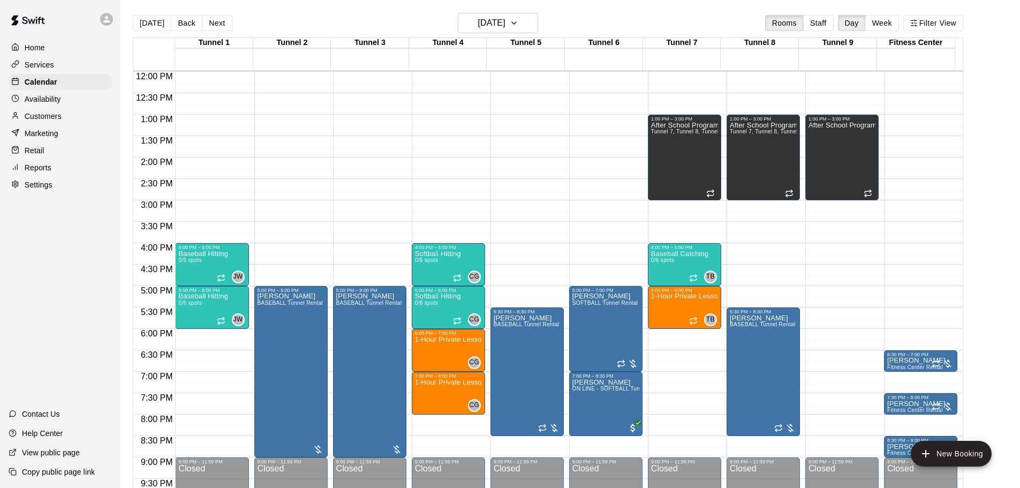
click at [153, 26] on button "[DATE]" at bounding box center [152, 23] width 39 height 16
